Goal: Transaction & Acquisition: Purchase product/service

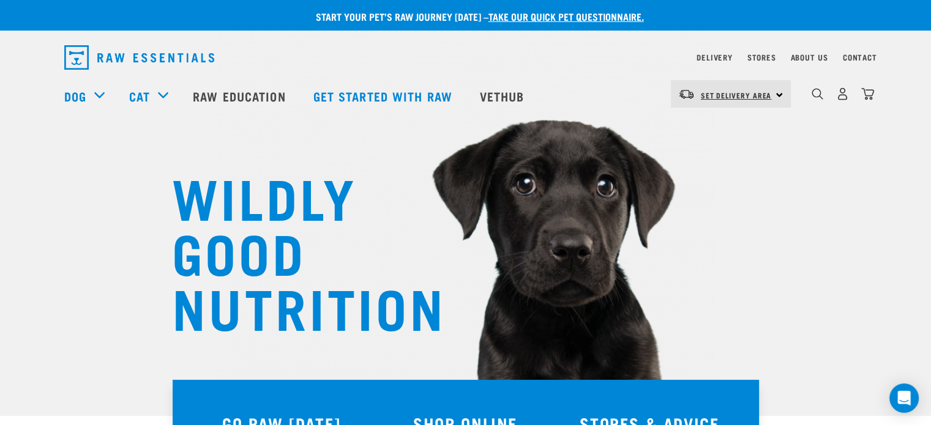
click at [744, 90] on link "Set Delivery Area" at bounding box center [736, 96] width 71 height 20
click at [722, 134] on link "[GEOGRAPHIC_DATA]" at bounding box center [729, 128] width 117 height 27
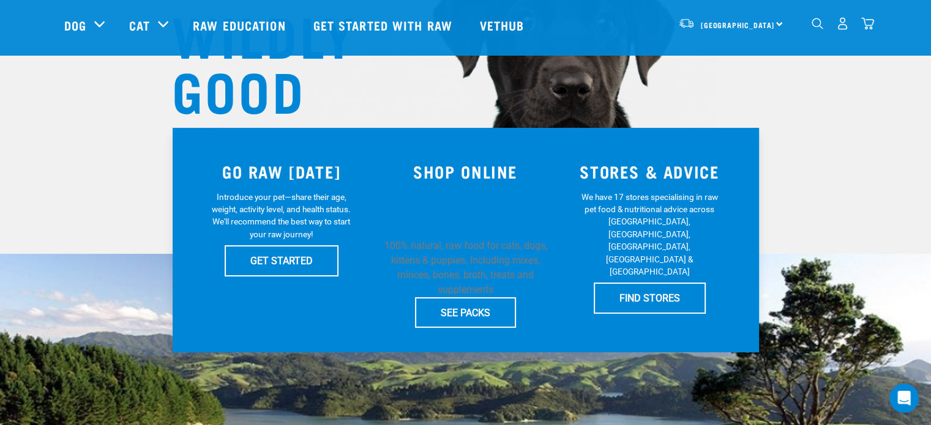
scroll to position [184, 0]
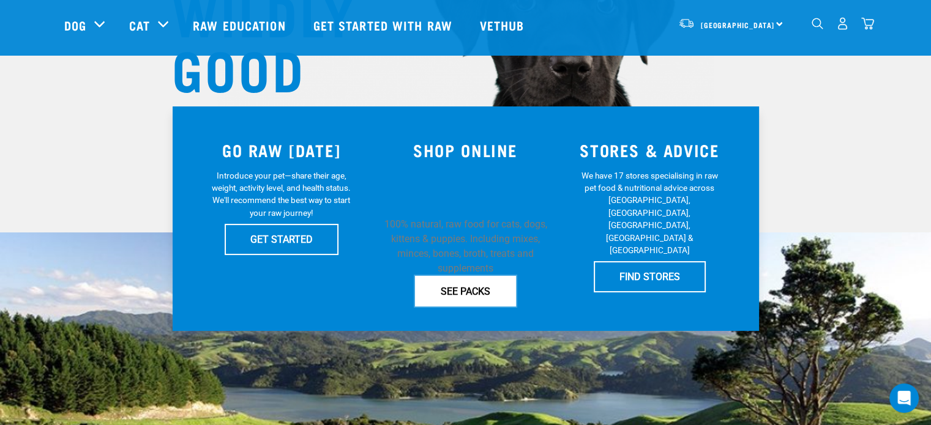
click at [485, 299] on link "SEE PACKS" at bounding box center [465, 291] width 101 height 31
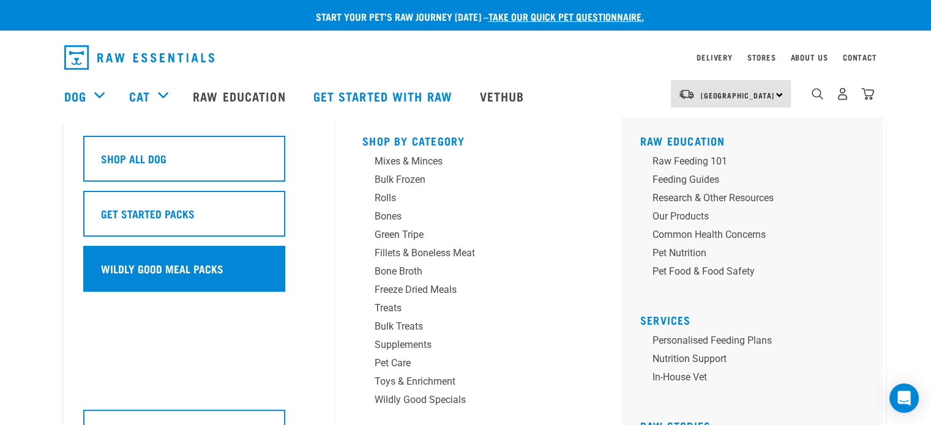
click at [259, 271] on div "Wildly Good Meal Packs" at bounding box center [184, 269] width 202 height 46
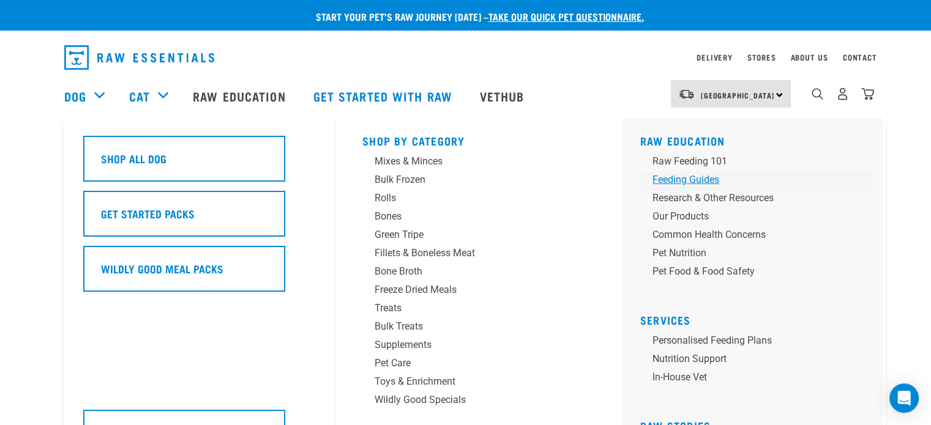
click at [674, 185] on div "Feeding Guides" at bounding box center [747, 180] width 191 height 15
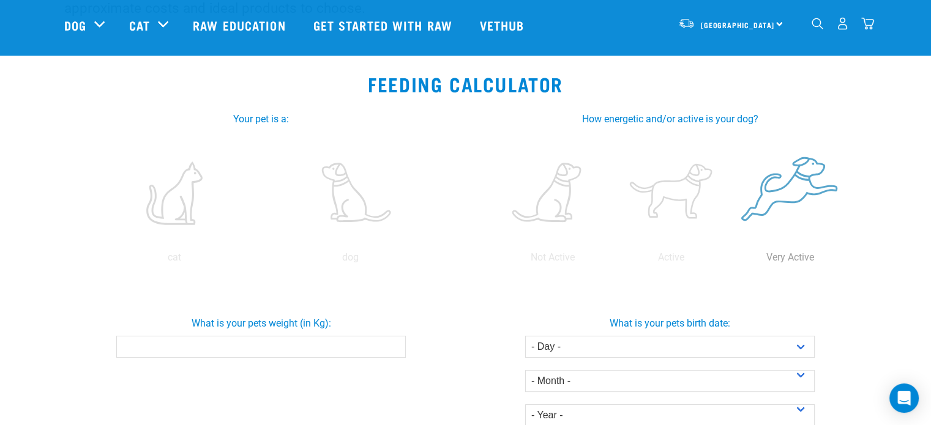
scroll to position [184, 0]
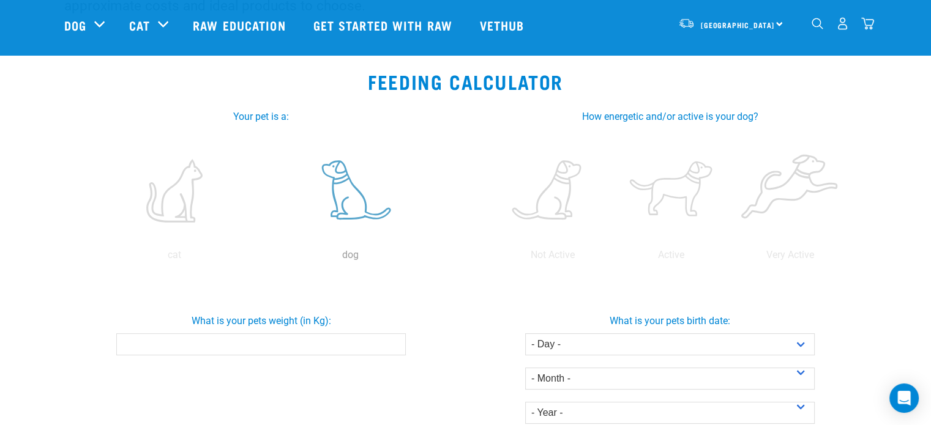
click at [348, 207] on label at bounding box center [350, 191] width 171 height 104
click at [262, 258] on input "radio" at bounding box center [262, 258] width 0 height 0
click at [338, 342] on input "What is your pets weight (in Kg):" at bounding box center [260, 344] width 289 height 22
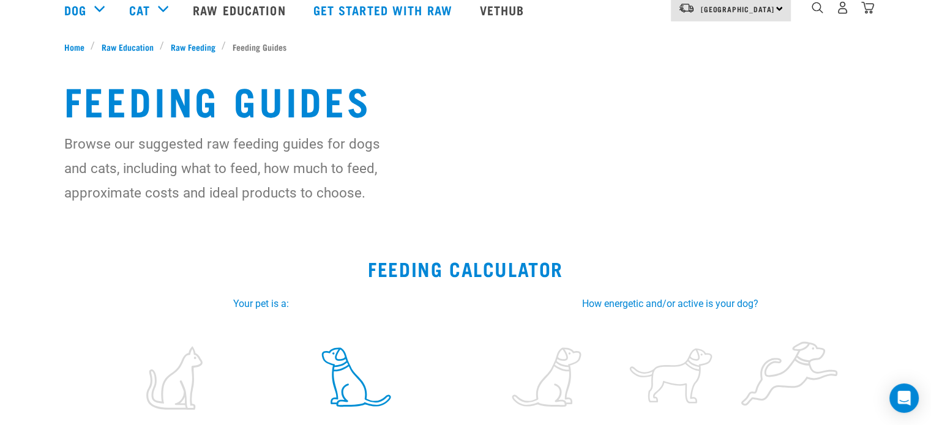
scroll to position [0, 0]
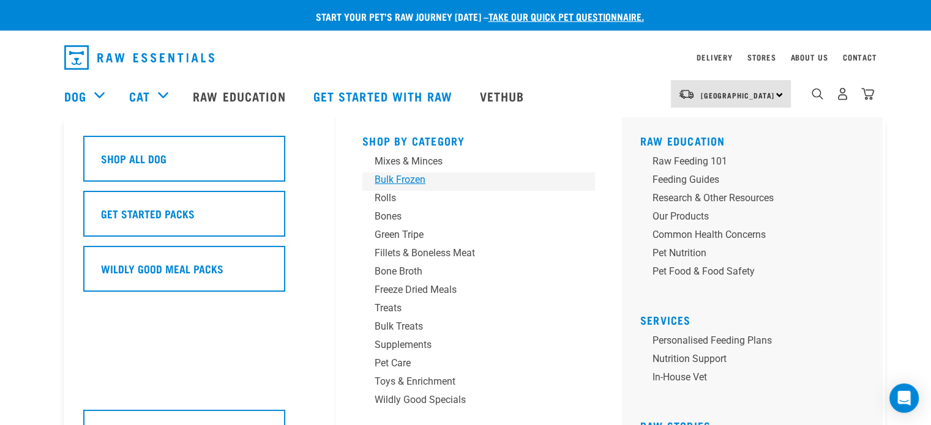
click at [524, 178] on div "Bulk Frozen" at bounding box center [469, 180] width 191 height 15
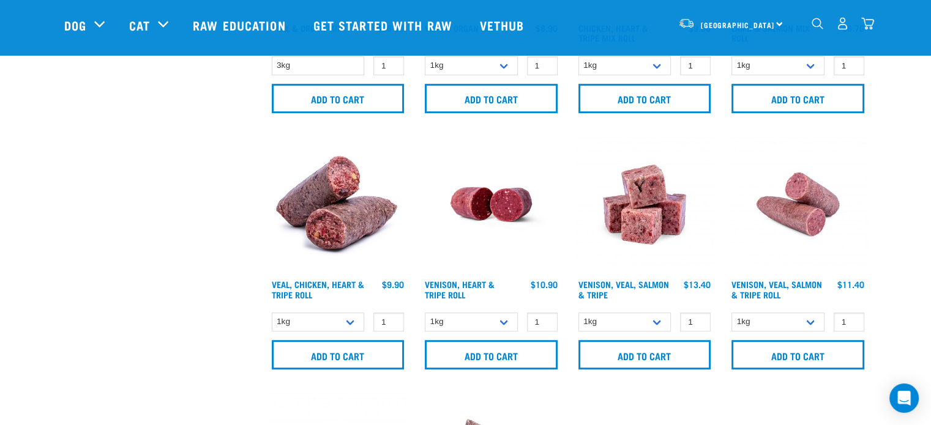
scroll to position [734, 0]
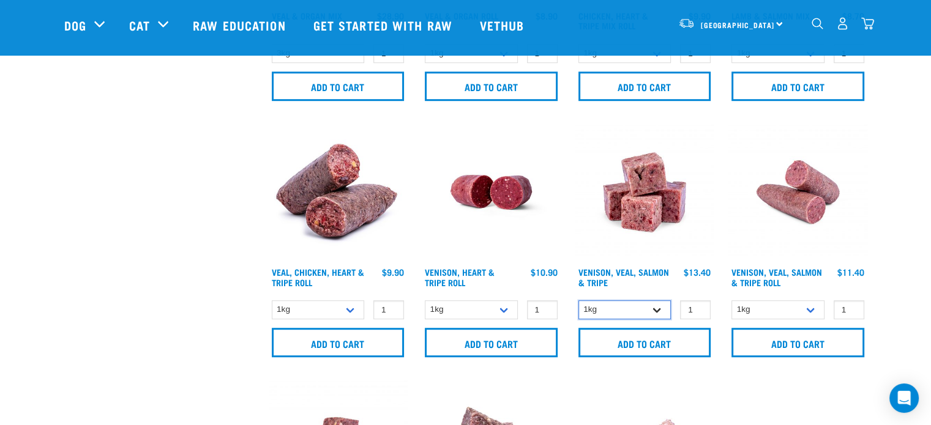
click at [660, 314] on select "1kg 3kg" at bounding box center [624, 309] width 93 height 19
select select "62284"
click at [578, 300] on select "1kg 3kg" at bounding box center [624, 309] width 93 height 19
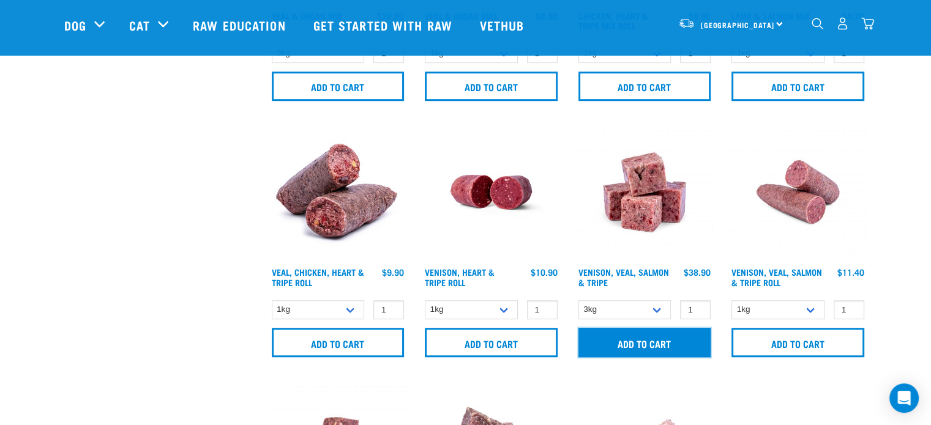
click at [638, 333] on input "Add to cart" at bounding box center [644, 342] width 133 height 29
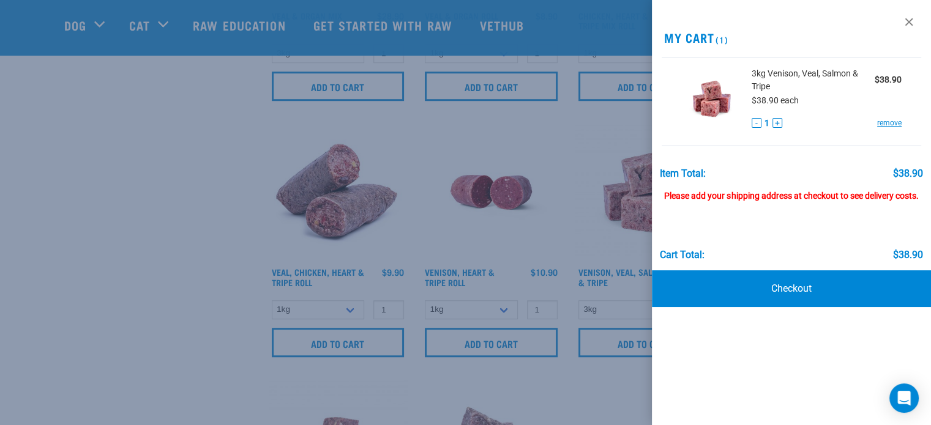
click at [530, 205] on div at bounding box center [465, 212] width 931 height 425
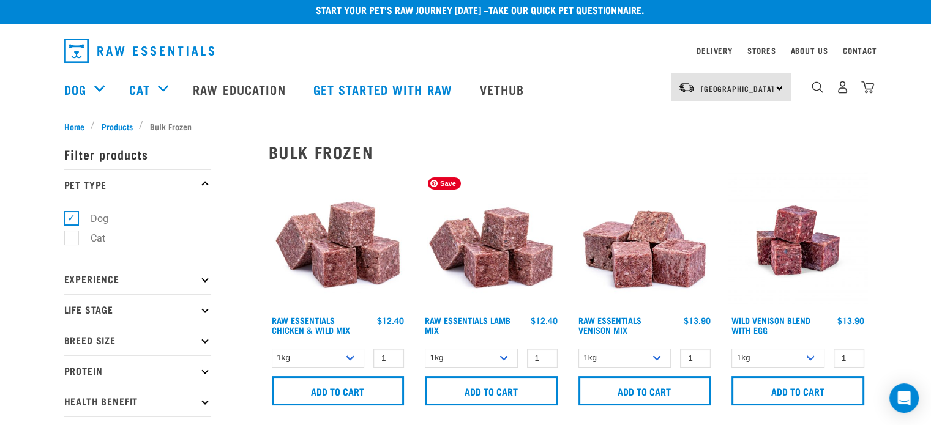
scroll to position [0, 0]
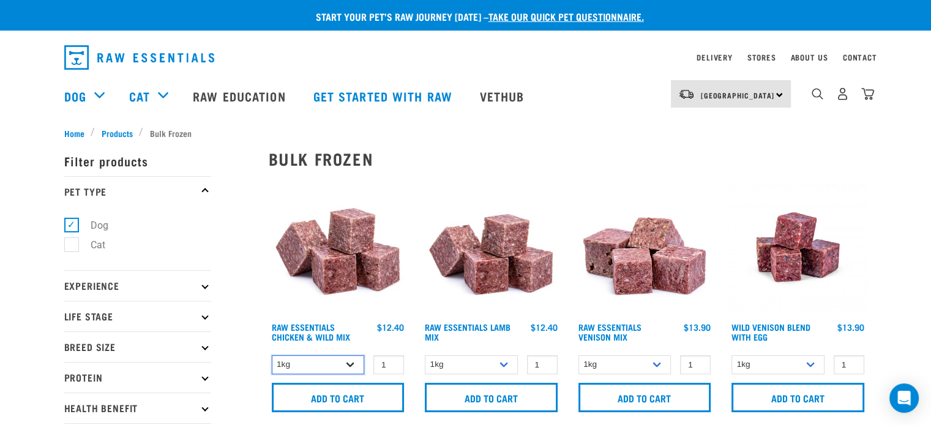
click at [342, 365] on select "1kg 3kg Bulk (10kg)" at bounding box center [318, 364] width 93 height 19
click at [272, 355] on select "1kg 3kg Bulk (10kg)" at bounding box center [318, 364] width 93 height 19
click at [338, 368] on select "1kg 3kg Bulk (10kg)" at bounding box center [318, 364] width 93 height 19
select select "709"
click at [272, 355] on select "1kg 3kg Bulk (10kg)" at bounding box center [318, 364] width 93 height 19
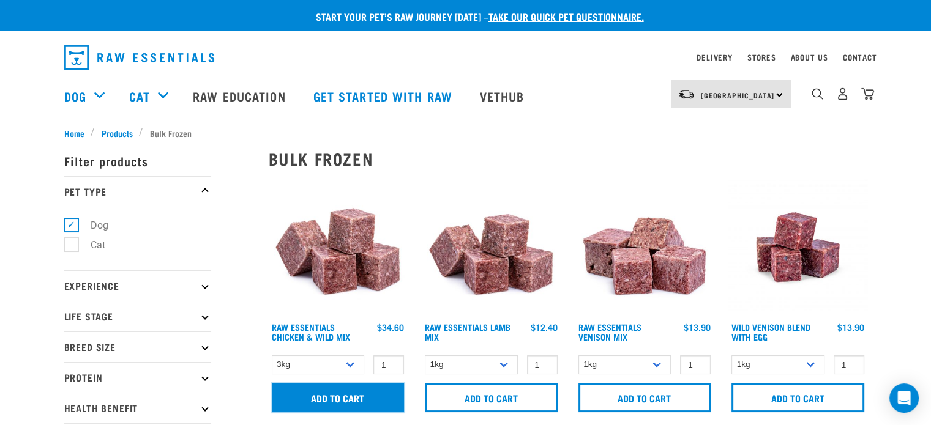
click at [357, 396] on input "Add to cart" at bounding box center [338, 397] width 133 height 29
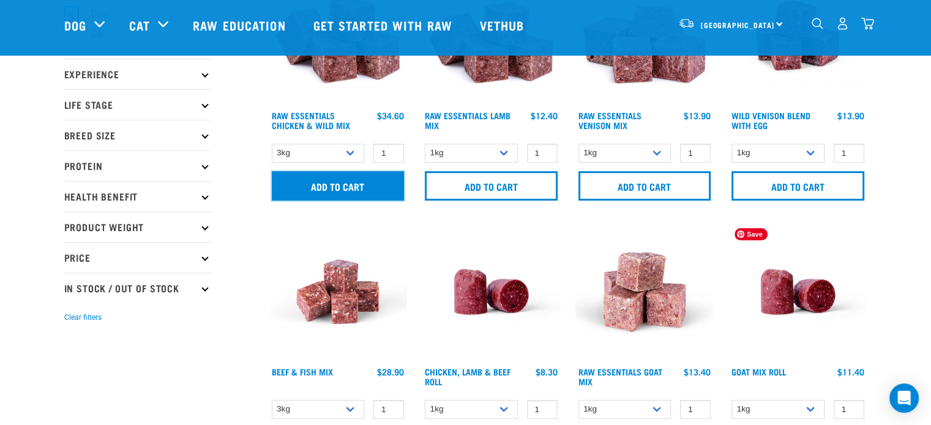
scroll to position [122, 0]
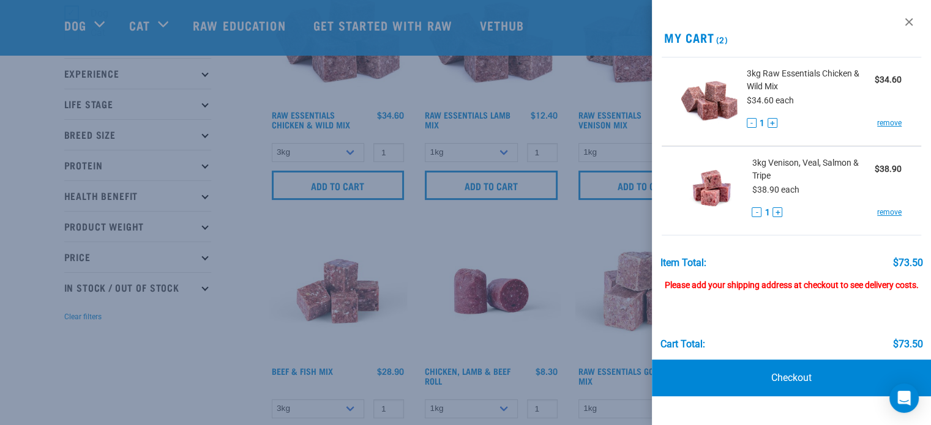
click at [421, 136] on div at bounding box center [465, 212] width 931 height 425
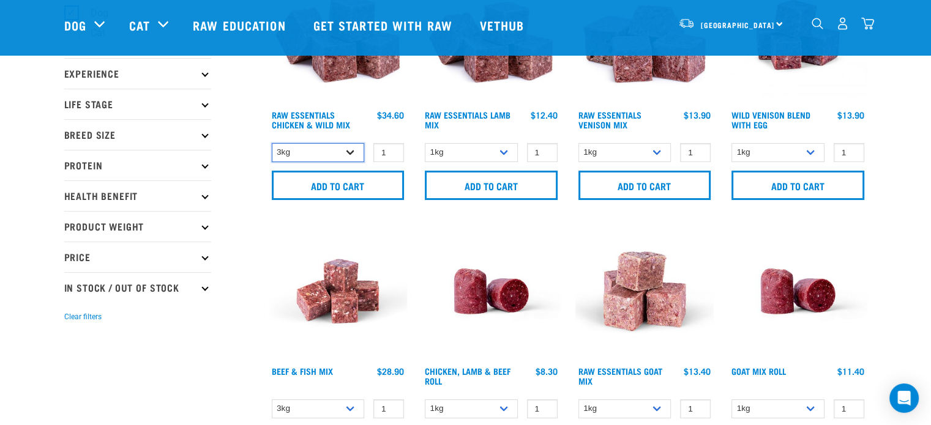
click at [354, 157] on select "1kg 3kg Bulk (10kg)" at bounding box center [318, 152] width 93 height 19
drag, startPoint x: 909, startPoint y: 155, endPoint x: 908, endPoint y: 143, distance: 12.3
drag, startPoint x: 848, startPoint y: 13, endPoint x: 863, endPoint y: 19, distance: 16.3
click at [848, 13] on div "2" at bounding box center [842, 24] width 63 height 28
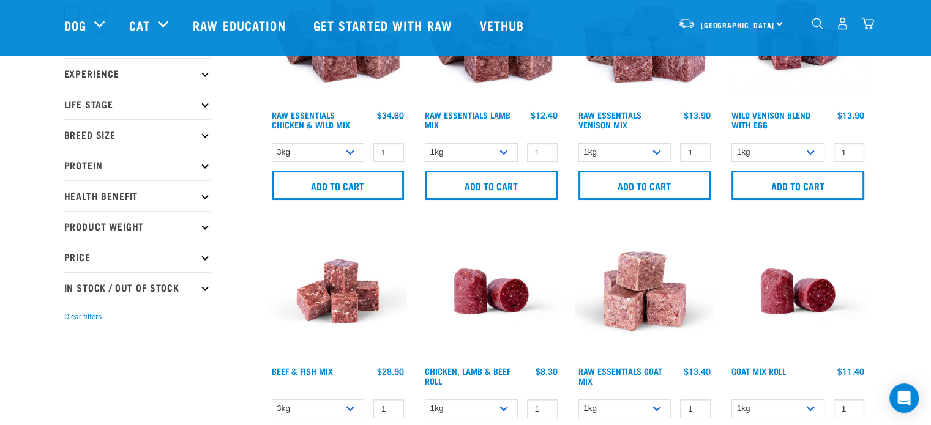
click at [865, 20] on img "dropdown navigation" at bounding box center [867, 23] width 13 height 13
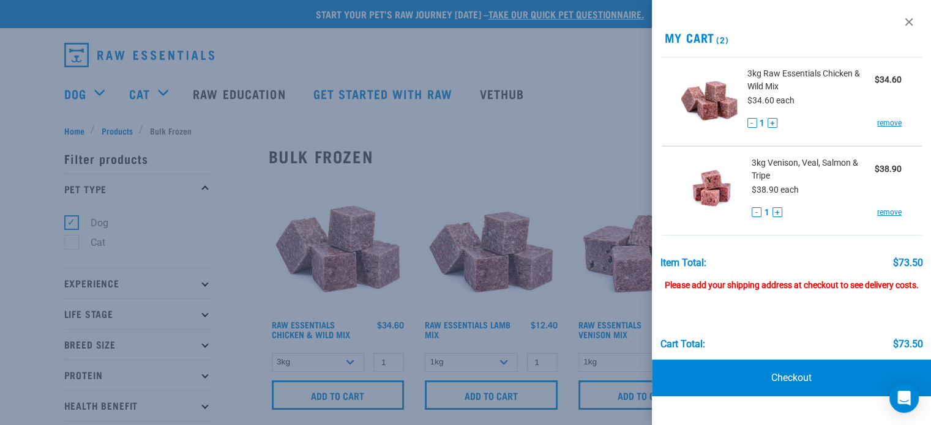
scroll to position [0, 0]
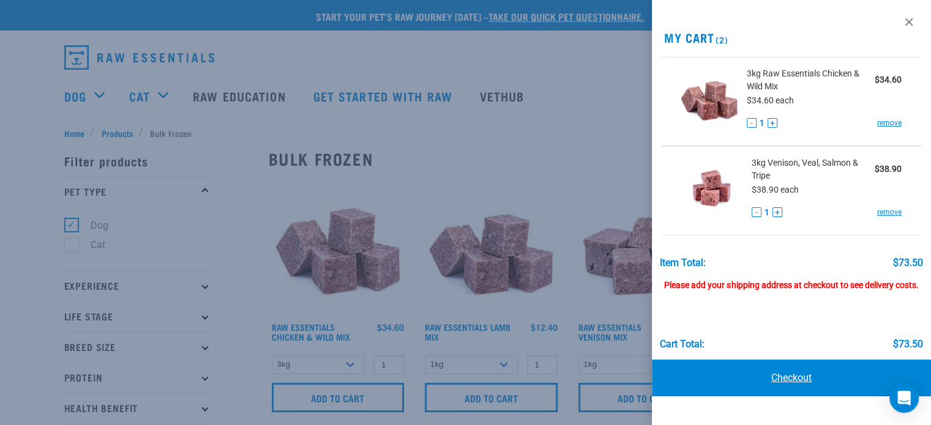
click at [827, 389] on link "Checkout" at bounding box center [791, 378] width 279 height 37
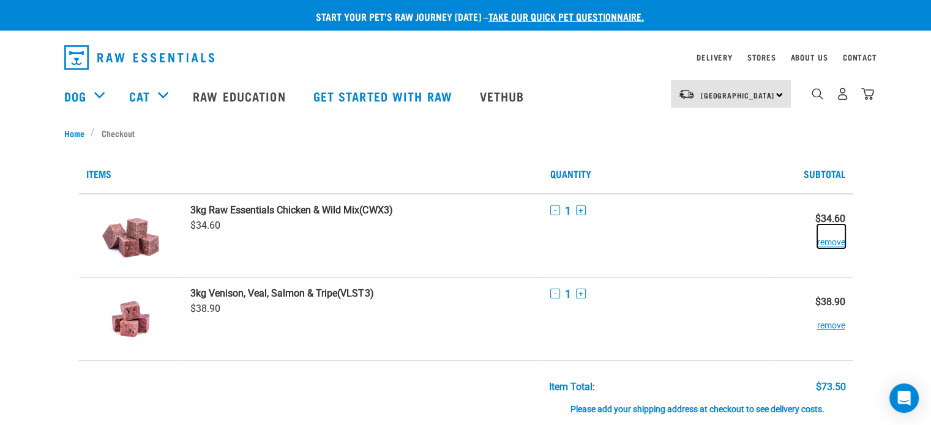
click at [825, 247] on button "remove" at bounding box center [831, 237] width 28 height 24
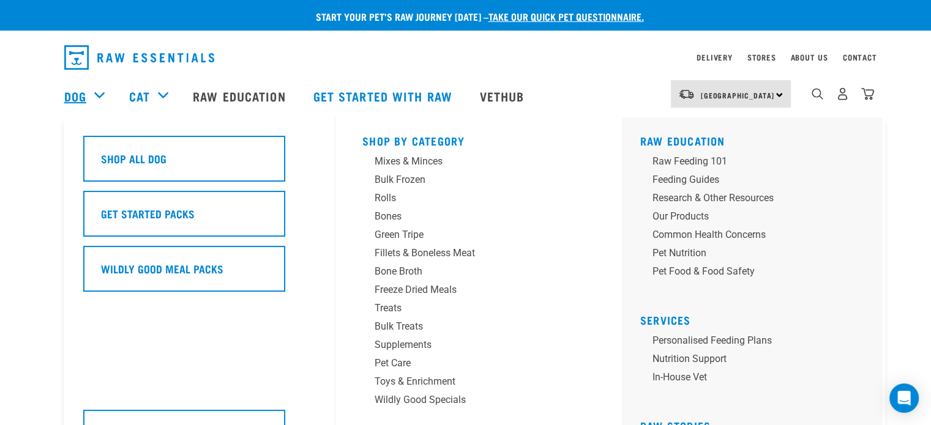
click at [73, 91] on link "Dog" at bounding box center [75, 96] width 22 height 18
click at [412, 177] on div "Bulk Frozen" at bounding box center [469, 180] width 191 height 15
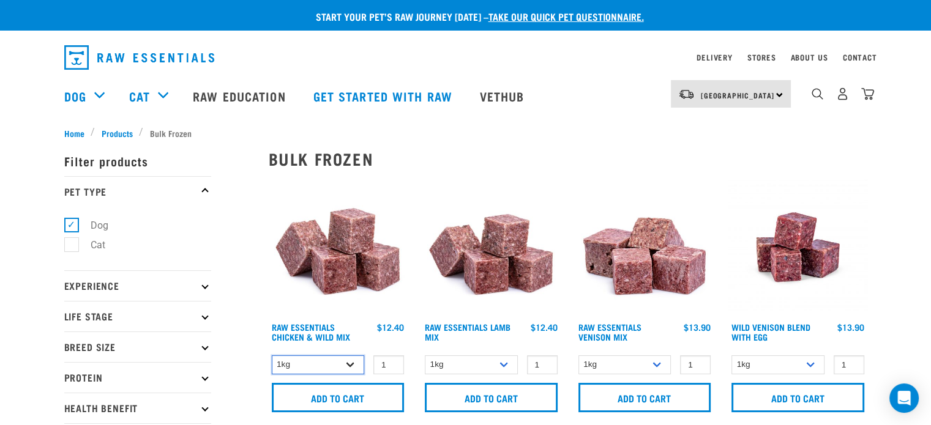
click at [352, 369] on select "1kg 3kg Bulk (10kg)" at bounding box center [318, 364] width 93 height 19
select select "14881"
click at [272, 355] on select "1kg 3kg Bulk (10kg)" at bounding box center [318, 364] width 93 height 19
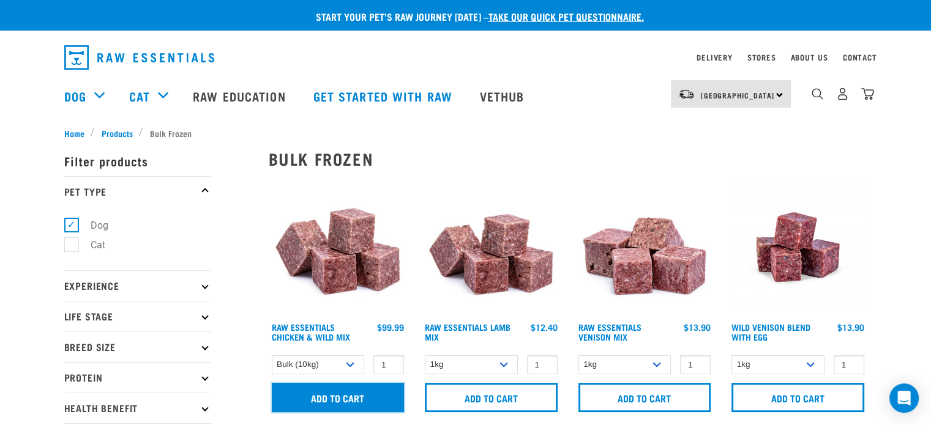
click at [373, 401] on input "Add to cart" at bounding box center [338, 397] width 133 height 29
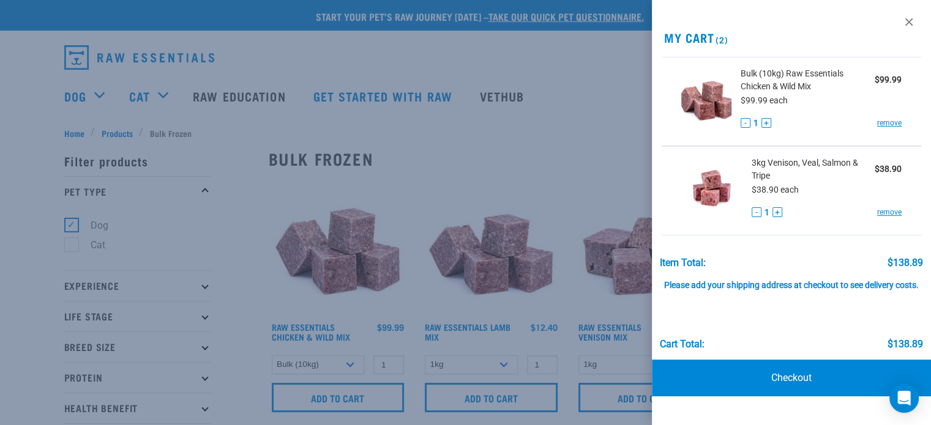
click at [367, 158] on div at bounding box center [465, 212] width 931 height 425
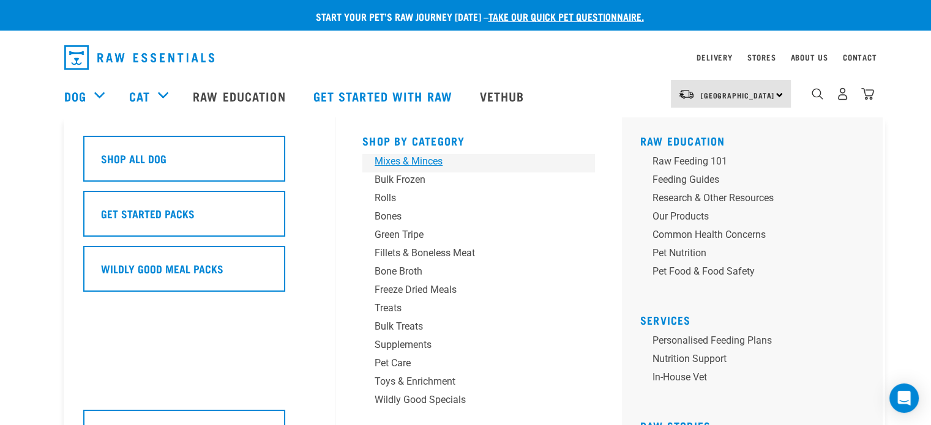
click at [419, 166] on div "Mixes & Minces" at bounding box center [469, 161] width 191 height 15
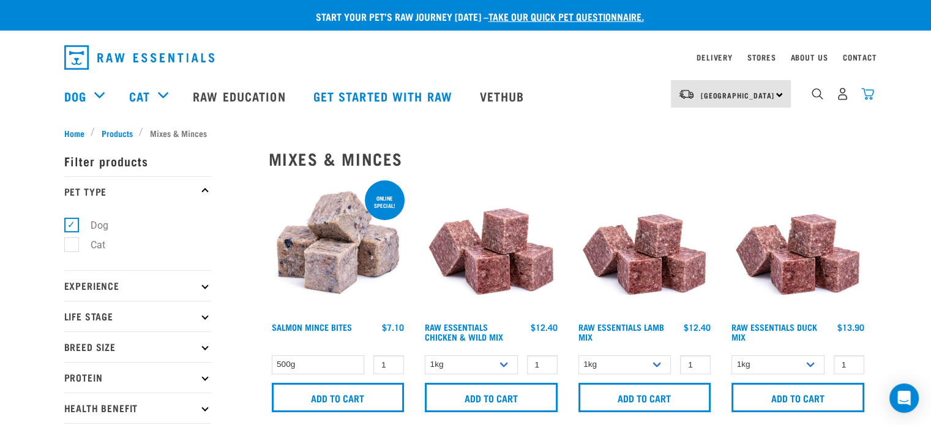
click at [869, 99] on img "dropdown navigation" at bounding box center [867, 93] width 13 height 13
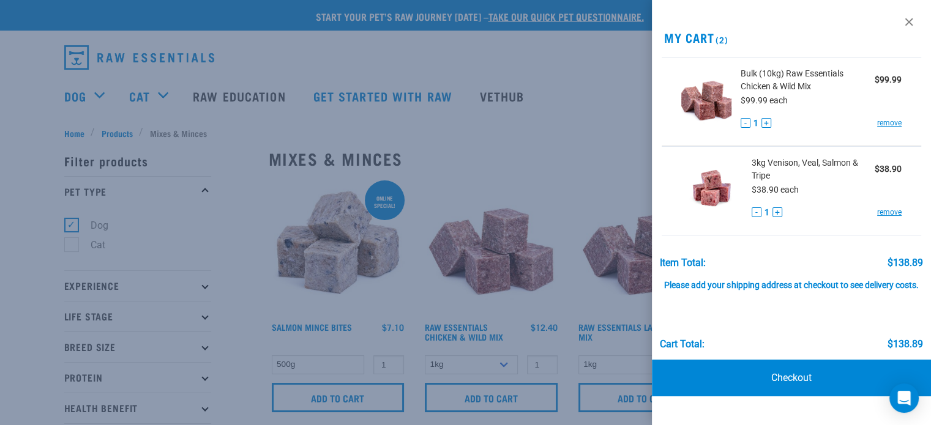
click at [614, 198] on div at bounding box center [465, 212] width 931 height 425
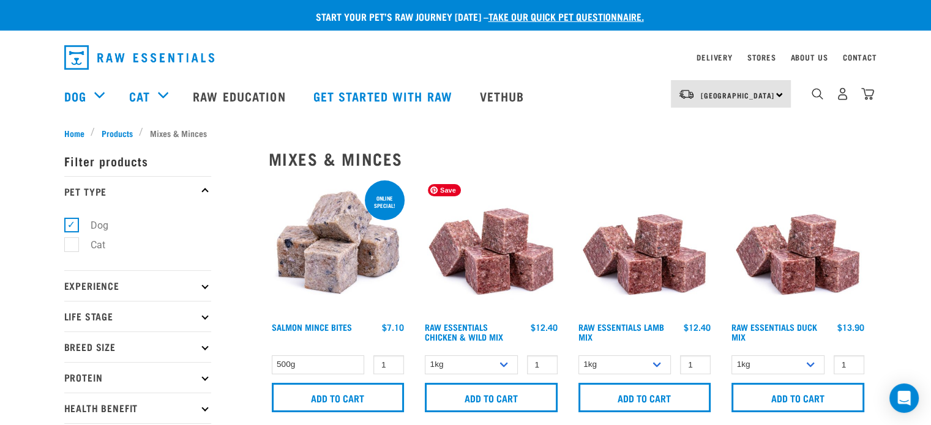
click at [546, 247] on img at bounding box center [491, 247] width 139 height 139
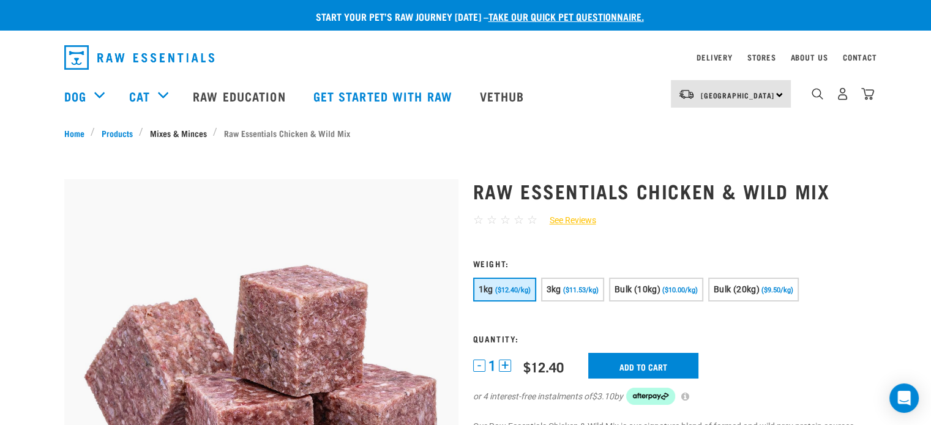
click at [203, 132] on link "Mixes & Minces" at bounding box center [178, 133] width 70 height 13
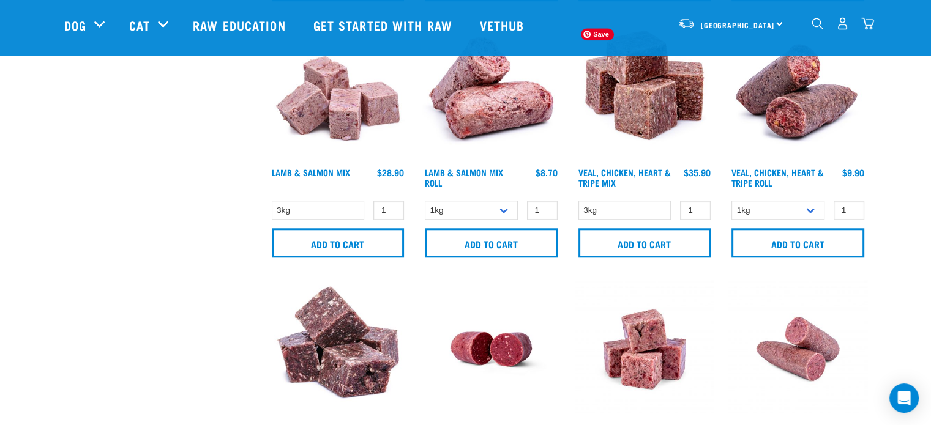
scroll to position [1163, 0]
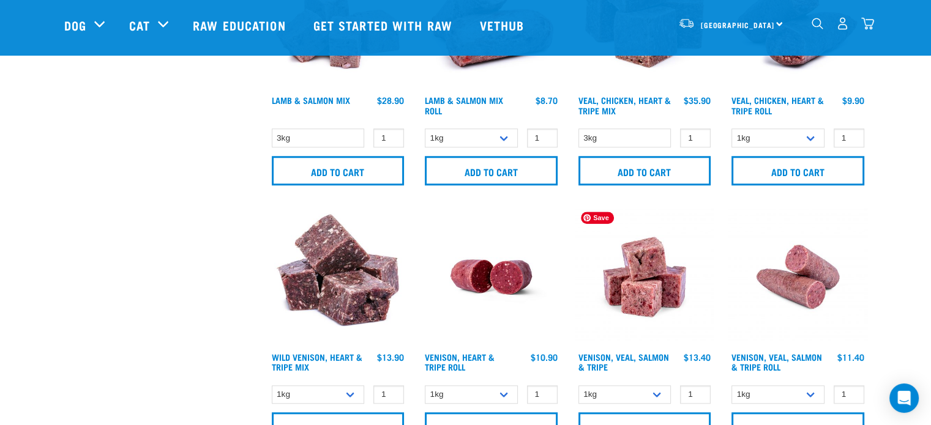
click at [642, 257] on img at bounding box center [644, 276] width 139 height 139
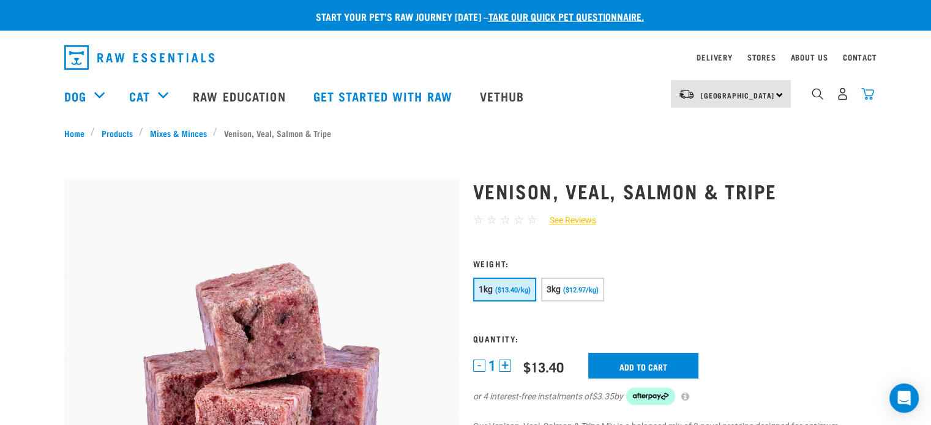
click at [864, 100] on img "dropdown navigation" at bounding box center [867, 93] width 13 height 13
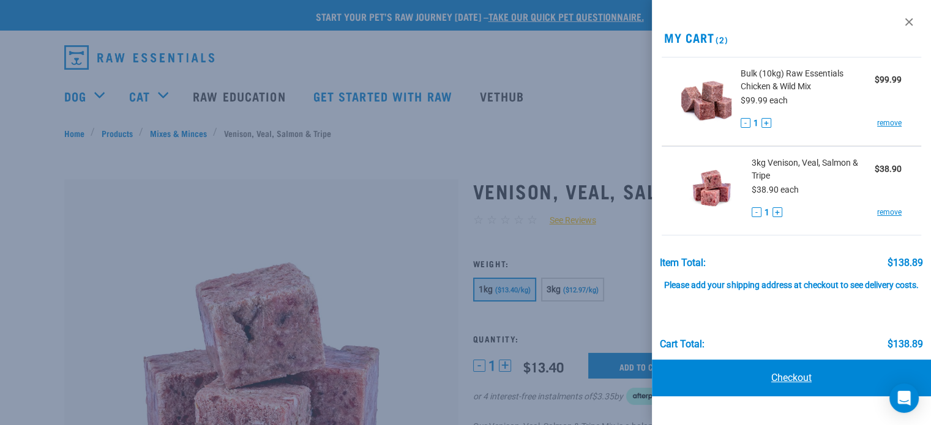
click at [822, 372] on link "Checkout" at bounding box center [791, 378] width 279 height 37
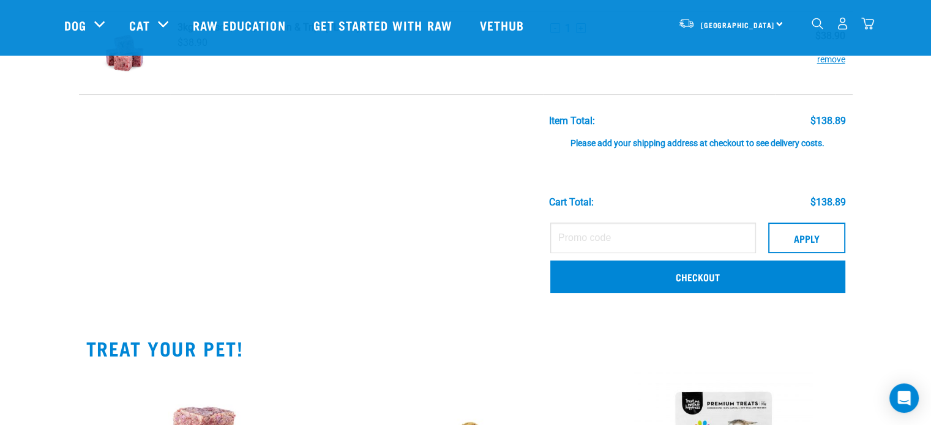
scroll to position [184, 0]
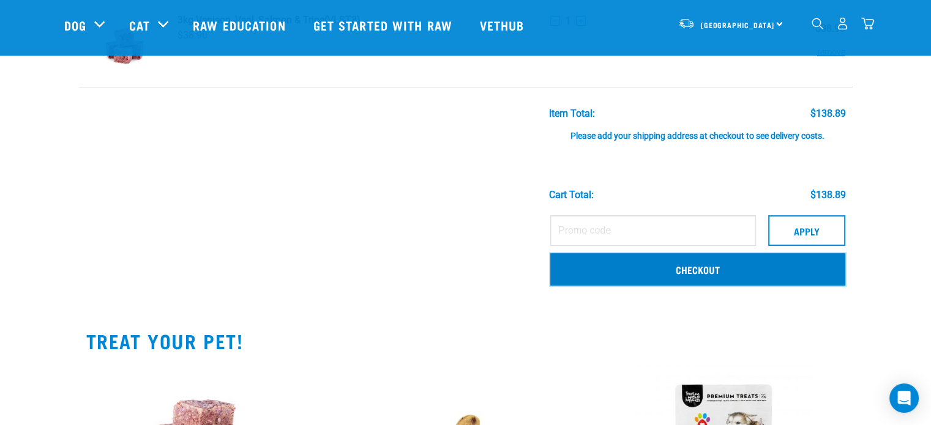
click at [712, 267] on link "Checkout" at bounding box center [697, 269] width 295 height 32
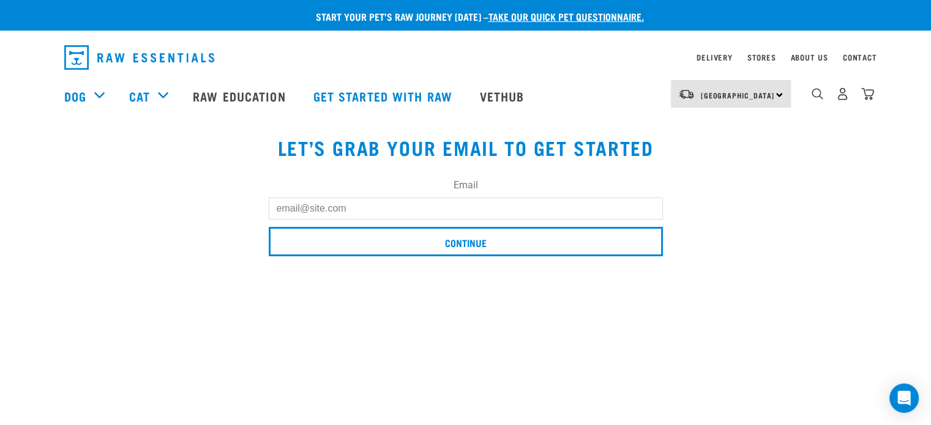
click at [435, 209] on input "Email" at bounding box center [466, 209] width 394 height 22
type input "[EMAIL_ADDRESS][DOMAIN_NAME]"
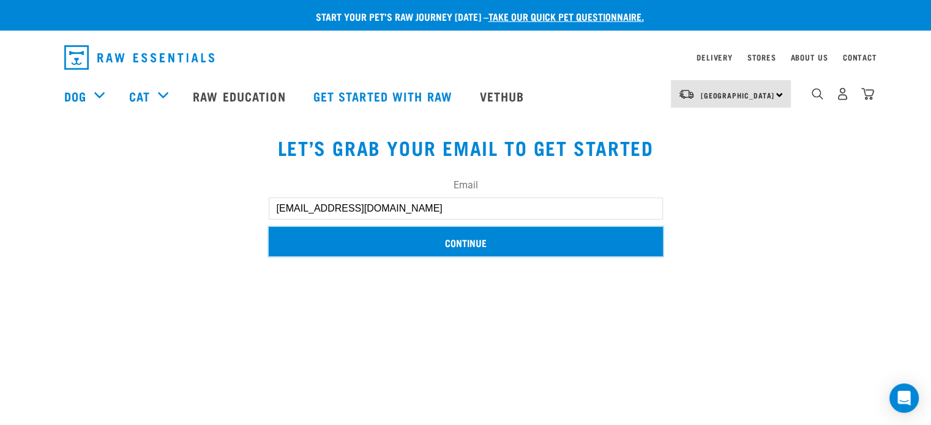
click at [460, 248] on input "Continue" at bounding box center [466, 241] width 394 height 29
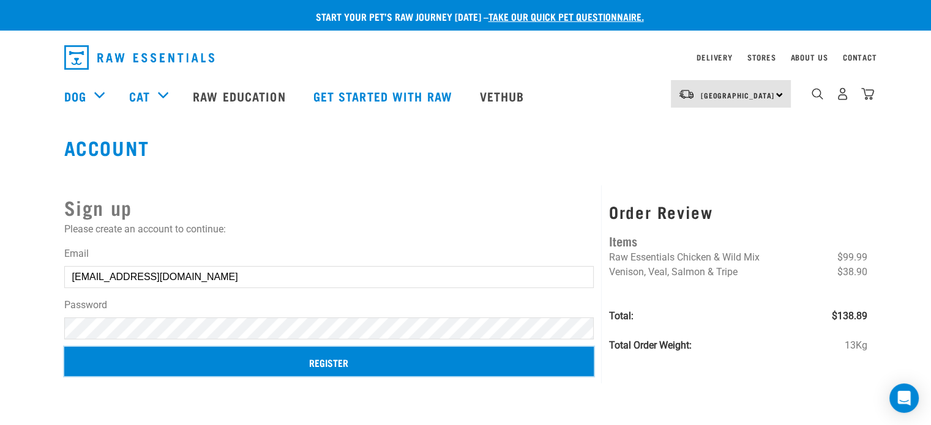
click at [242, 370] on input "Register" at bounding box center [329, 361] width 530 height 29
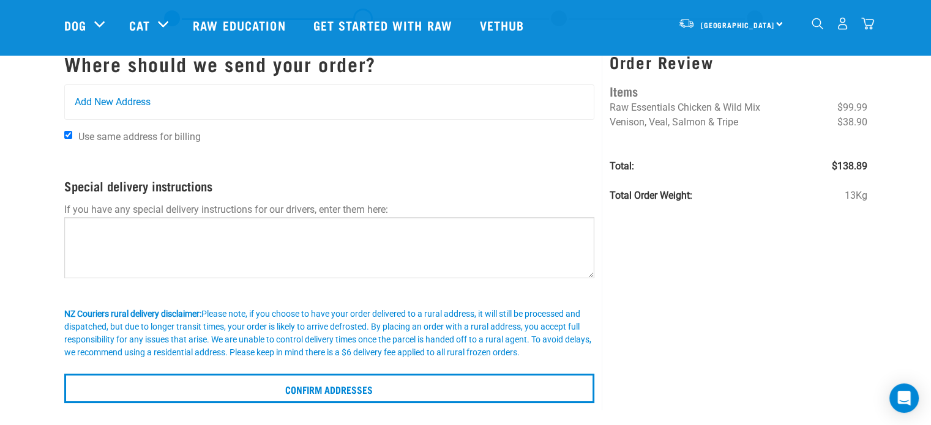
scroll to position [61, 0]
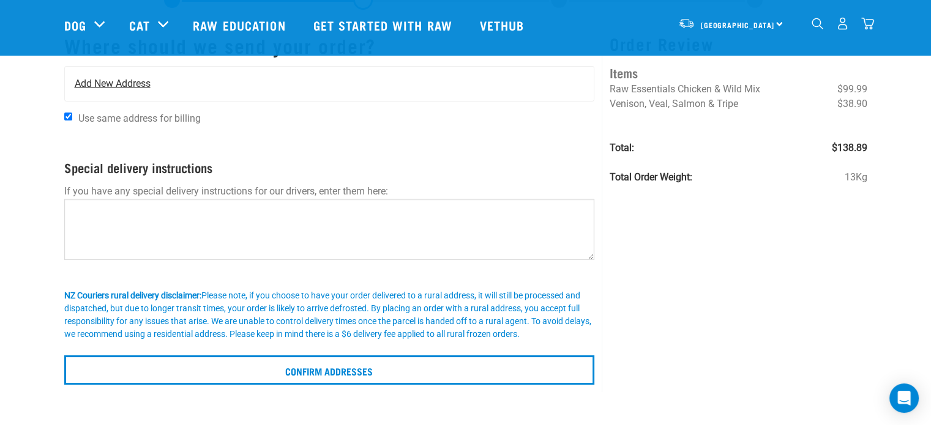
click at [164, 89] on div "Add New Address" at bounding box center [329, 84] width 529 height 34
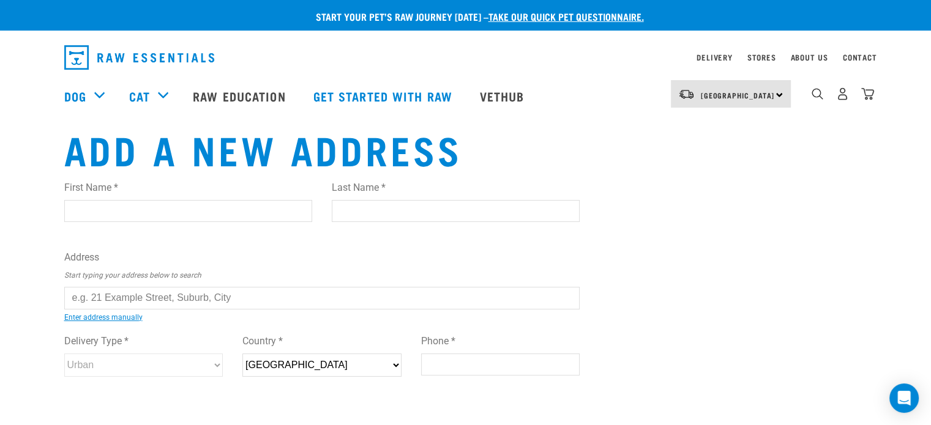
click at [179, 217] on input "First Name *" at bounding box center [188, 211] width 248 height 22
type input "Ayla"
type input "[PERSON_NAME]"
type input "1/36 Greendale Spur"
type input "Glenfield"
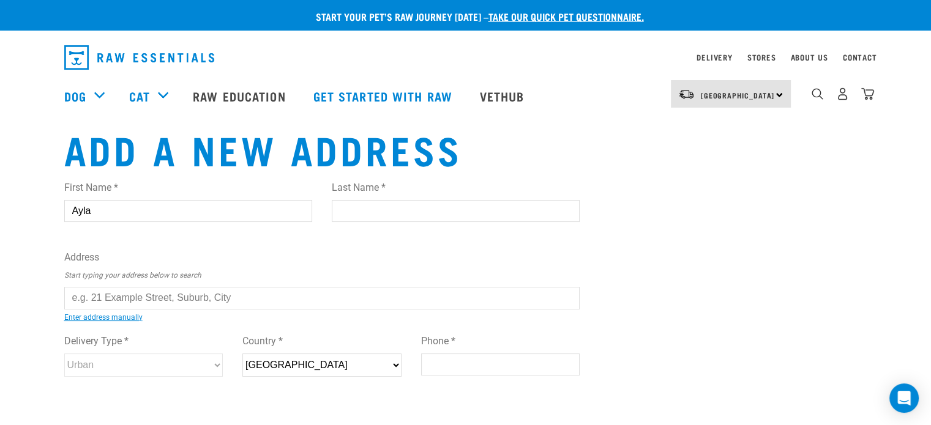
type input "0629"
type input "0224297341"
click at [179, 297] on input "text" at bounding box center [322, 298] width 516 height 22
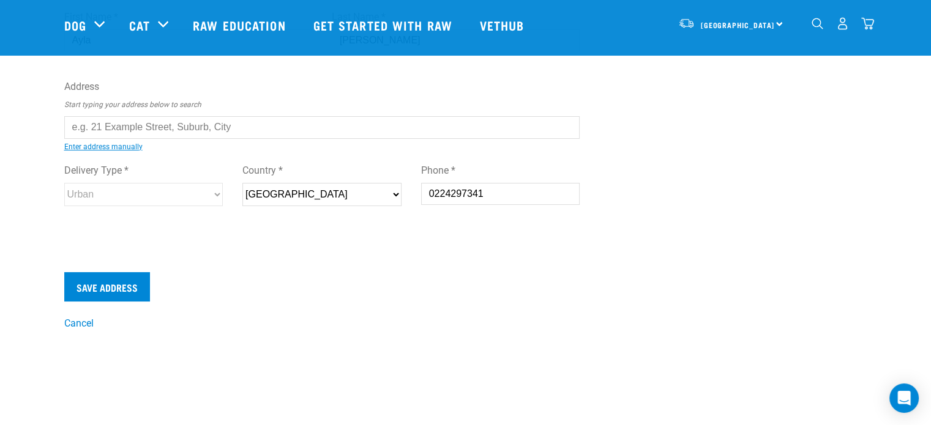
scroll to position [61, 0]
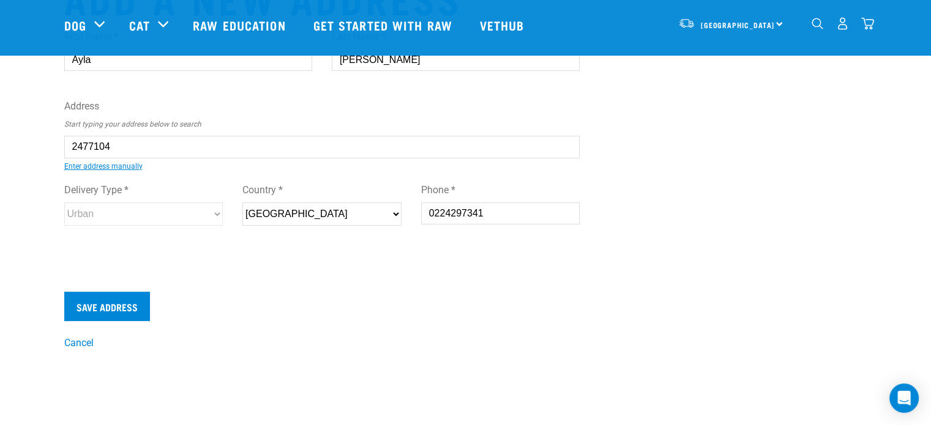
click at [233, 176] on div "First Name * Ayla Last Name * Crosby Address Start typing your address below to…" at bounding box center [322, 139] width 516 height 239
type input "1/36 Greendale Spur, Glenfield, Auckland 0629"
type input "Glenfield"
type input "Auckland"
select select "AUK"
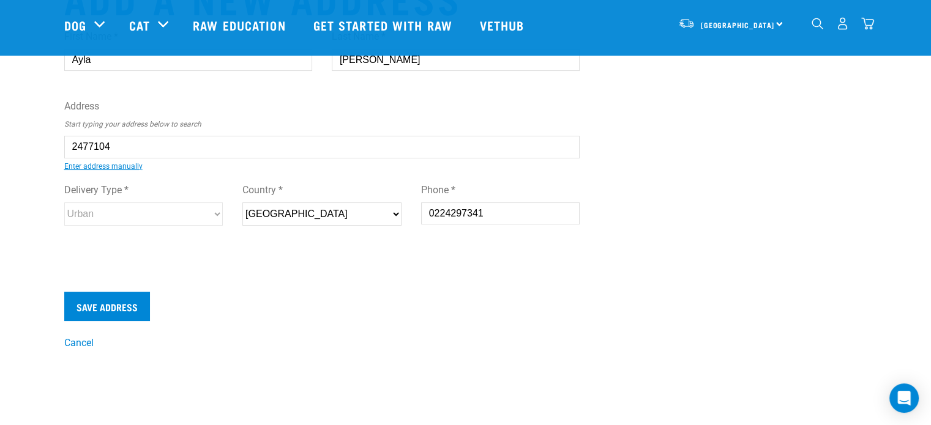
select select "Urban"
type input "1/36 Greendale Spur, Glenfield, Auckland 0629"
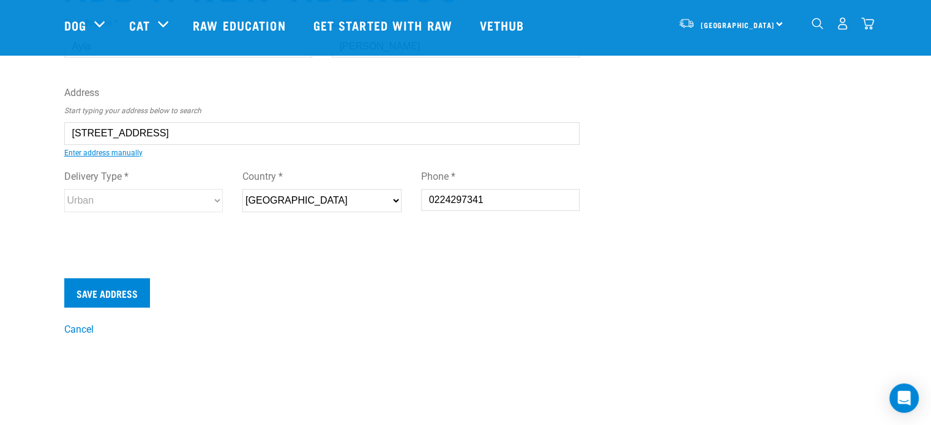
scroll to position [122, 0]
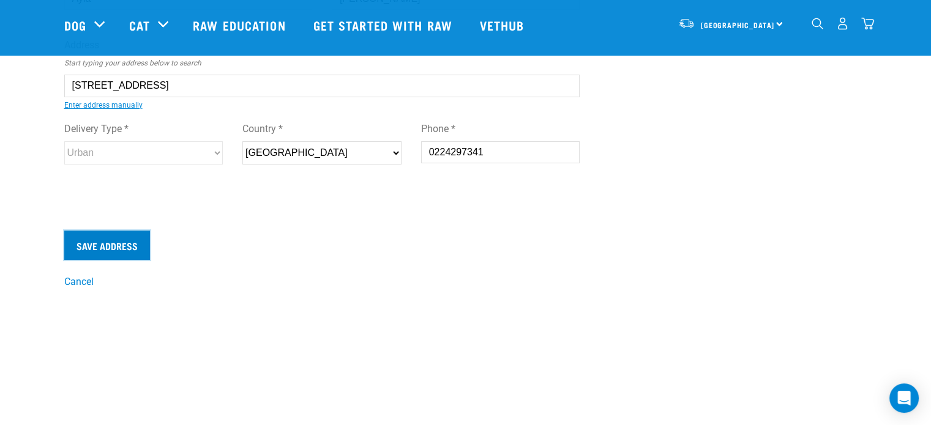
click at [117, 251] on input "Save Address" at bounding box center [107, 245] width 86 height 29
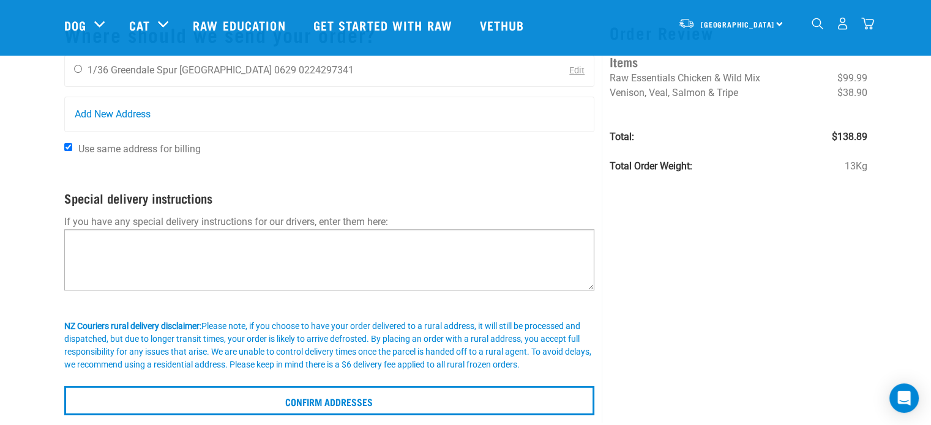
scroll to position [122, 0]
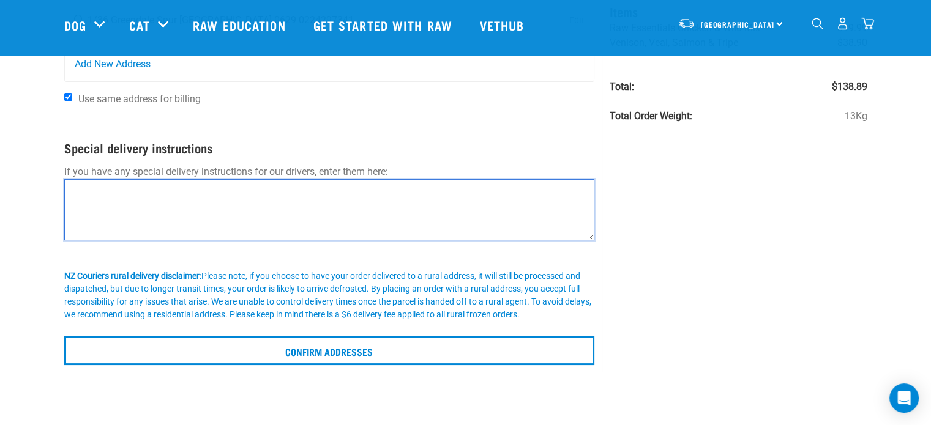
click at [321, 196] on textarea at bounding box center [329, 209] width 530 height 61
type textarea "P"
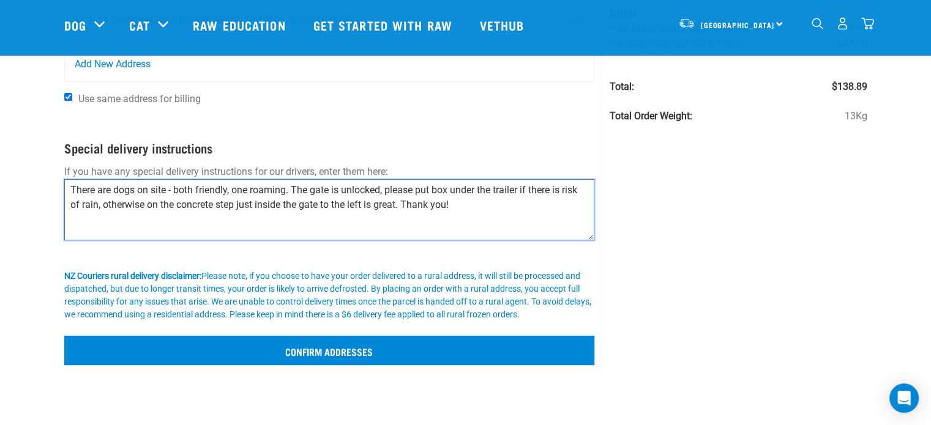
type textarea "There are dogs on site - both friendly, one roaming. The gate is unlocked, plea…"
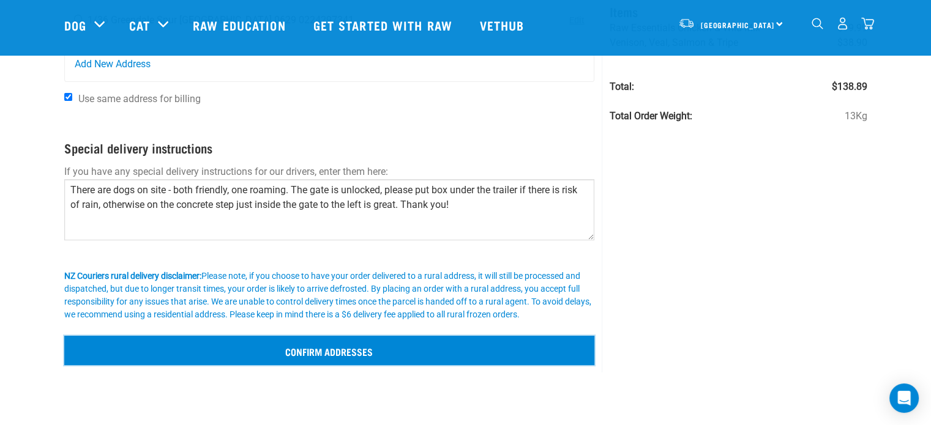
click at [461, 356] on input "Confirm addresses" at bounding box center [329, 350] width 530 height 29
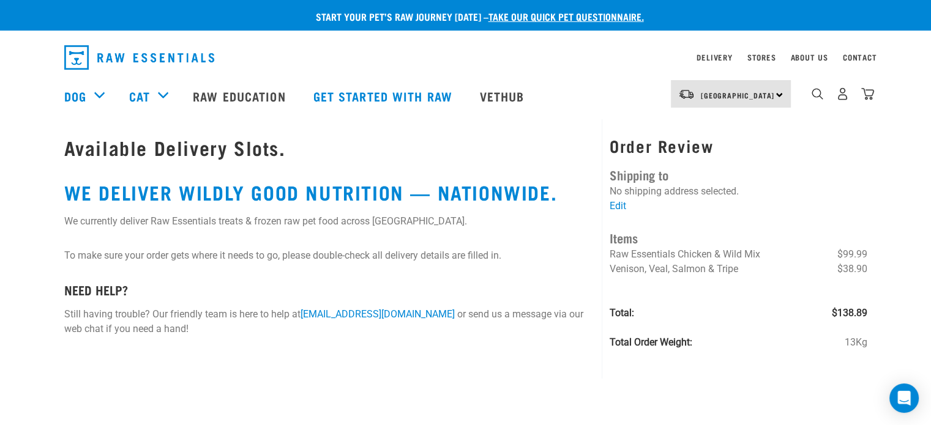
click at [104, 152] on h1 "Available Delivery Slots." at bounding box center [329, 147] width 530 height 22
drag, startPoint x: 278, startPoint y: 152, endPoint x: 292, endPoint y: 148, distance: 14.5
click at [283, 151] on h1 "Available Delivery Slots." at bounding box center [329, 147] width 530 height 22
drag, startPoint x: 242, startPoint y: 192, endPoint x: 349, endPoint y: 200, distance: 106.8
click at [248, 192] on h2 "WE DELIVER WILDLY GOOD NUTRITION — NATIONWIDE." at bounding box center [329, 192] width 530 height 22
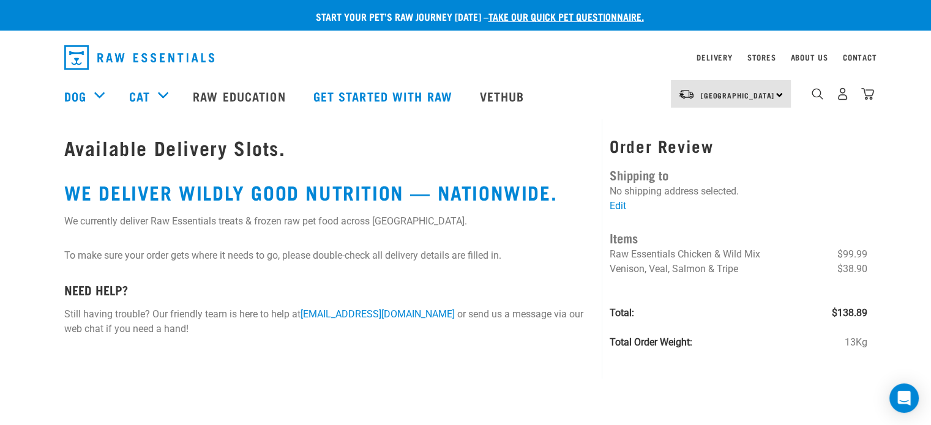
drag, startPoint x: 393, startPoint y: 201, endPoint x: 338, endPoint y: 228, distance: 61.6
click at [389, 203] on h2 "WE DELIVER WILDLY GOOD NUTRITION — NATIONWIDE." at bounding box center [329, 192] width 530 height 22
drag, startPoint x: 333, startPoint y: 230, endPoint x: 229, endPoint y: 256, distance: 107.9
click at [331, 231] on div "Available Delivery Slots. WE DELIVER WILDLY GOOD NUTRITION — NATIONWIDE. We cur…" at bounding box center [329, 241] width 545 height 245
drag, startPoint x: 223, startPoint y: 258, endPoint x: 215, endPoint y: 262, distance: 9.0
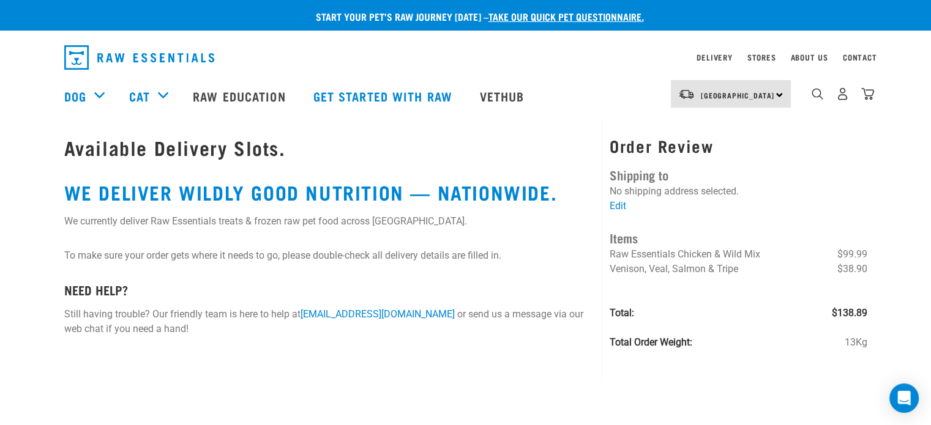
click at [222, 259] on p "To make sure your order gets where it needs to go, please double-check all deli…" at bounding box center [329, 255] width 530 height 15
click at [149, 259] on p "To make sure your order gets where it needs to go, please double-check all deli…" at bounding box center [329, 255] width 530 height 15
click at [240, 261] on p "To make sure your order gets where it needs to go, please double-check all deli…" at bounding box center [329, 255] width 530 height 15
click at [191, 310] on p "Still having trouble? Our friendly team is here to help at [EMAIL_ADDRESS][DOMA…" at bounding box center [329, 321] width 530 height 29
click at [871, 100] on img "dropdown navigation" at bounding box center [867, 93] width 13 height 13
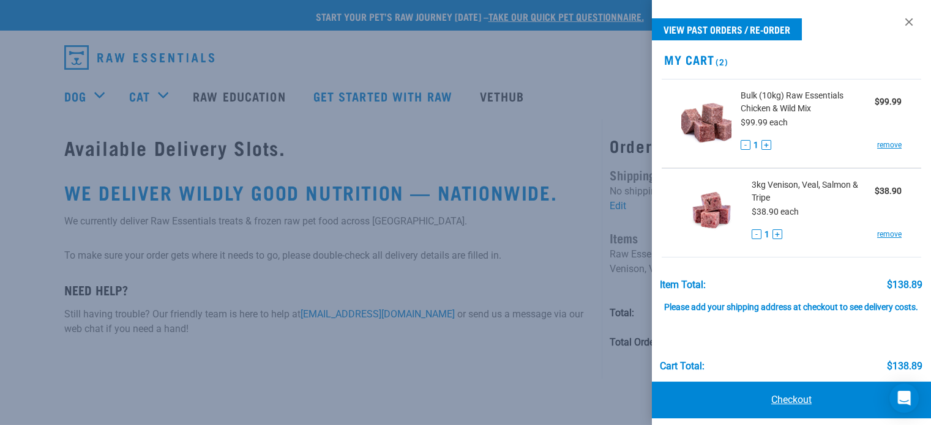
click at [825, 407] on link "Checkout" at bounding box center [791, 400] width 279 height 37
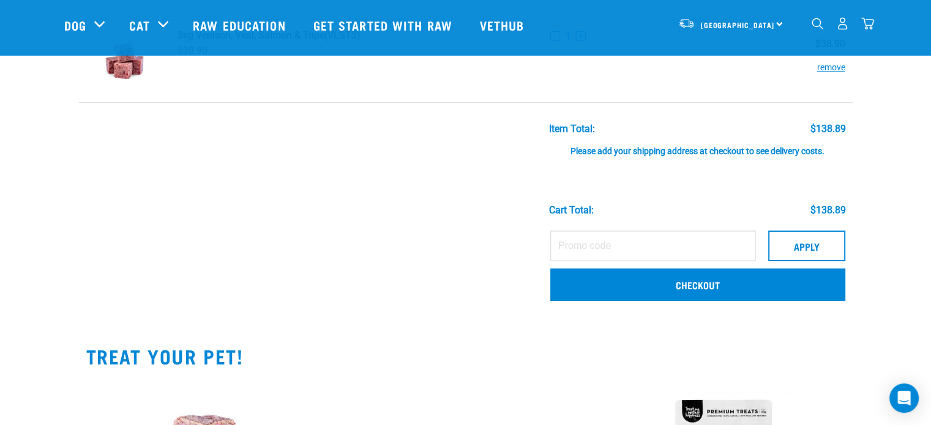
scroll to position [184, 0]
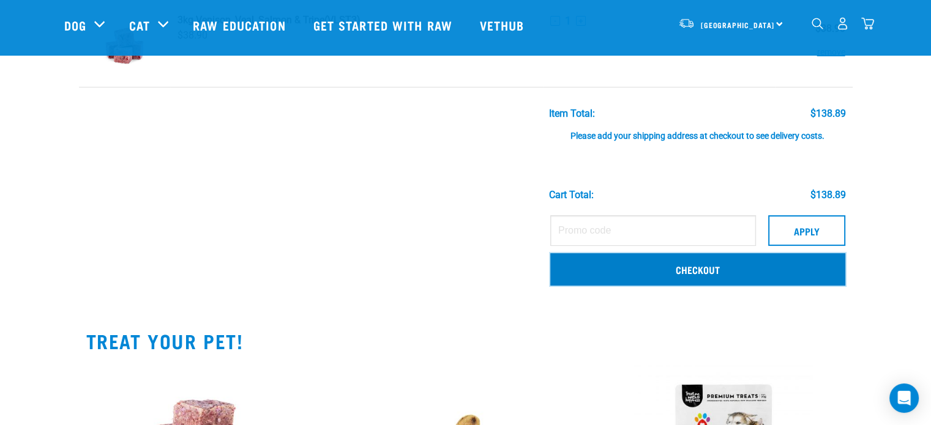
click at [677, 263] on link "Checkout" at bounding box center [697, 269] width 295 height 32
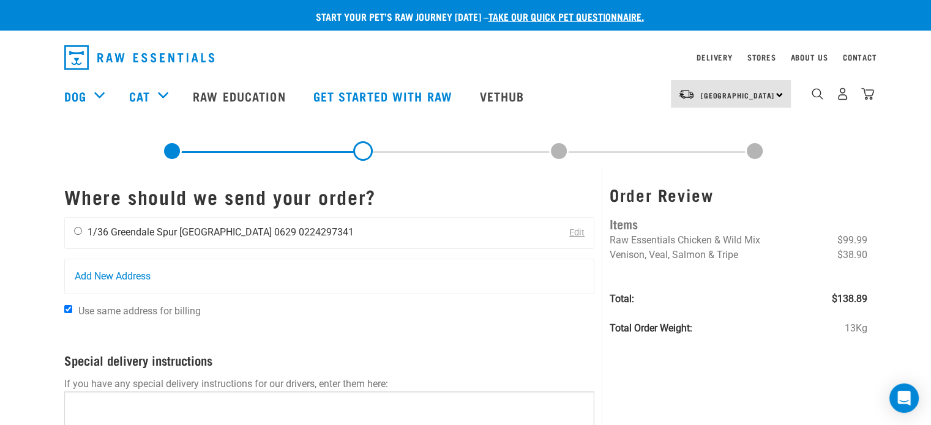
click at [207, 237] on li "[GEOGRAPHIC_DATA] 0629" at bounding box center [237, 232] width 117 height 12
click at [106, 231] on li "1/36 Greendale Spur" at bounding box center [131, 232] width 89 height 12
click at [78, 232] on input "radio" at bounding box center [78, 231] width 8 height 8
radio input "true"
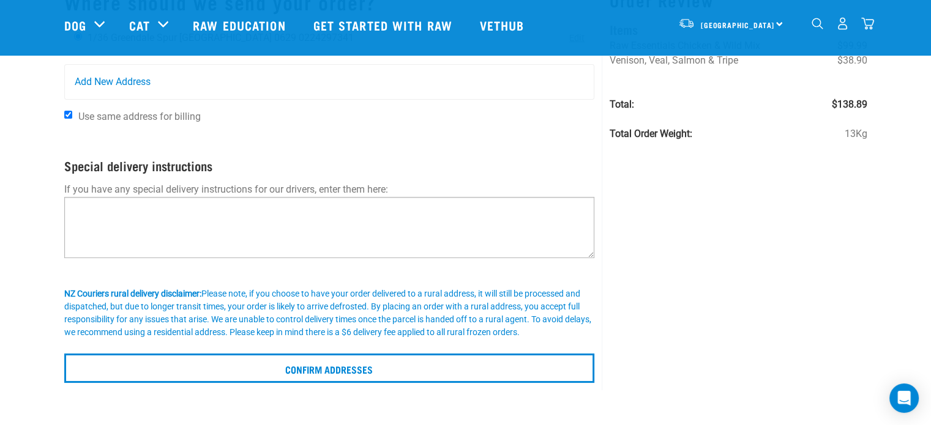
scroll to position [122, 0]
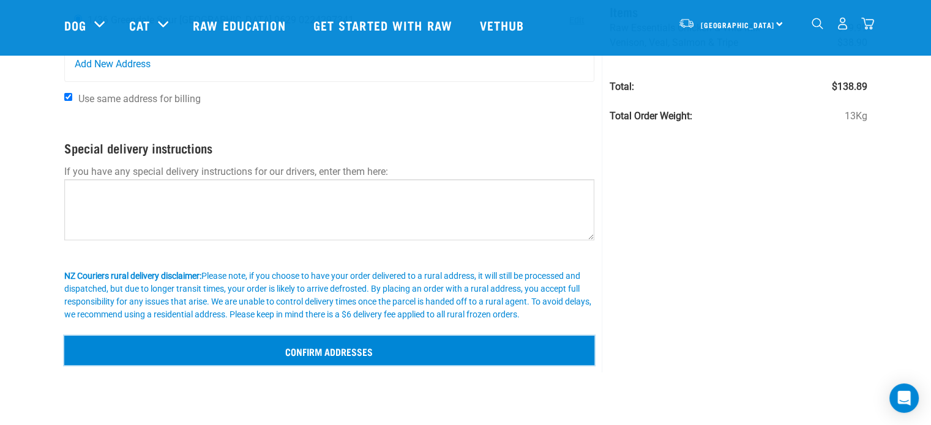
click at [379, 351] on input "Confirm addresses" at bounding box center [329, 350] width 530 height 29
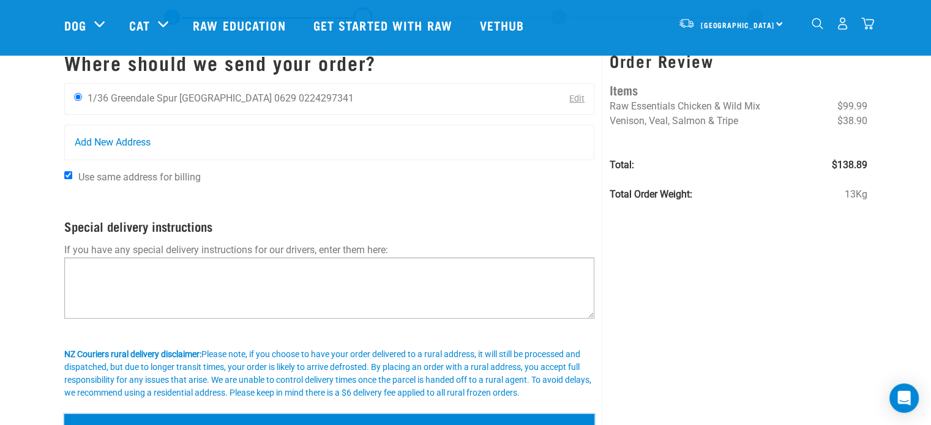
scroll to position [61, 0]
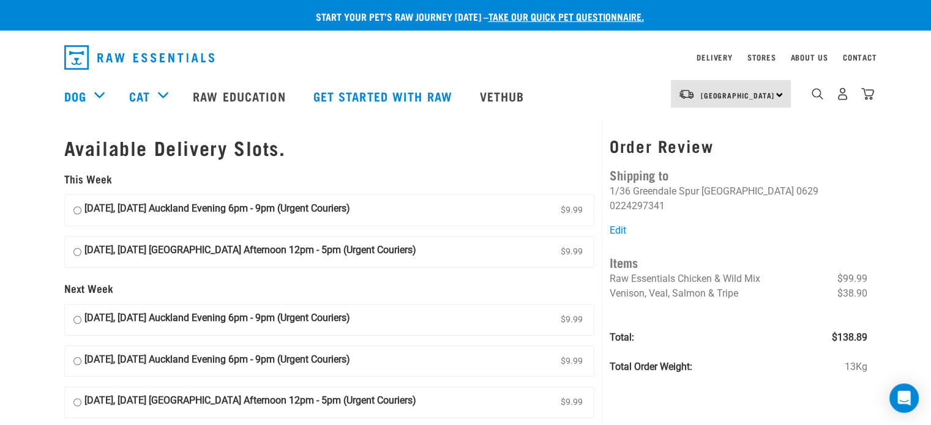
click at [350, 217] on strong "[DATE], [DATE] Auckland Evening 6pm - 9pm (Urgent Couriers)" at bounding box center [217, 210] width 266 height 18
click at [81, 217] on input "[DATE], [DATE] Auckland Evening 6pm - 9pm (Urgent Couriers) $9.99" at bounding box center [77, 210] width 8 height 18
radio input "true"
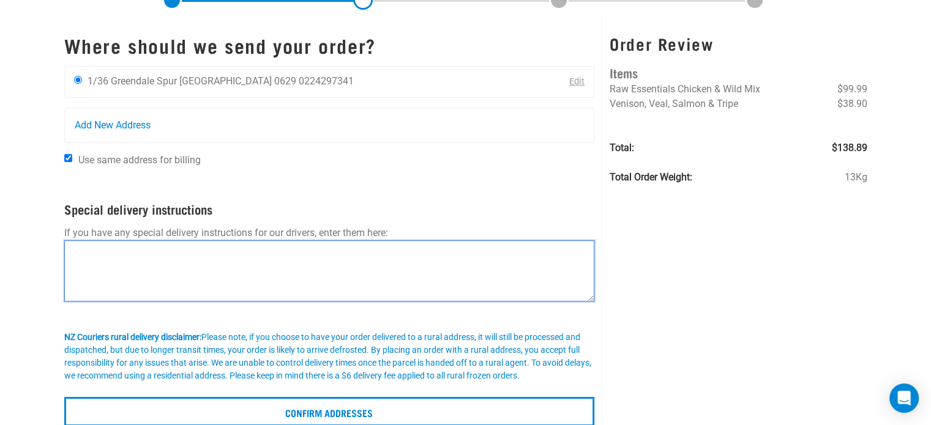
click at [206, 266] on textarea at bounding box center [329, 270] width 530 height 61
type textarea "P"
click at [326, 251] on textarea "There are two dogs on the property. Both friedndly, but cou;d bark" at bounding box center [329, 270] width 530 height 61
click at [387, 254] on textarea "There are two dogs on the property. Both friendly, but could bark" at bounding box center [329, 270] width 530 height 61
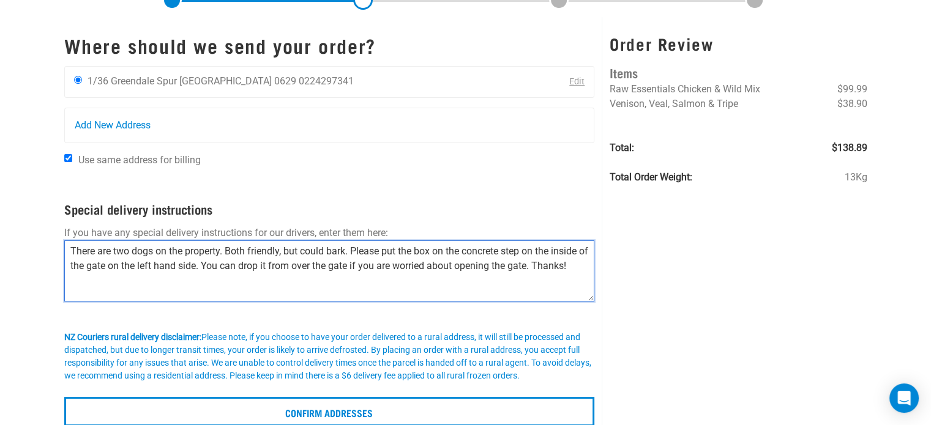
click at [399, 258] on textarea "There are two dogs on the property. Both friendly, but could bark. Please put t…" at bounding box center [329, 270] width 530 height 61
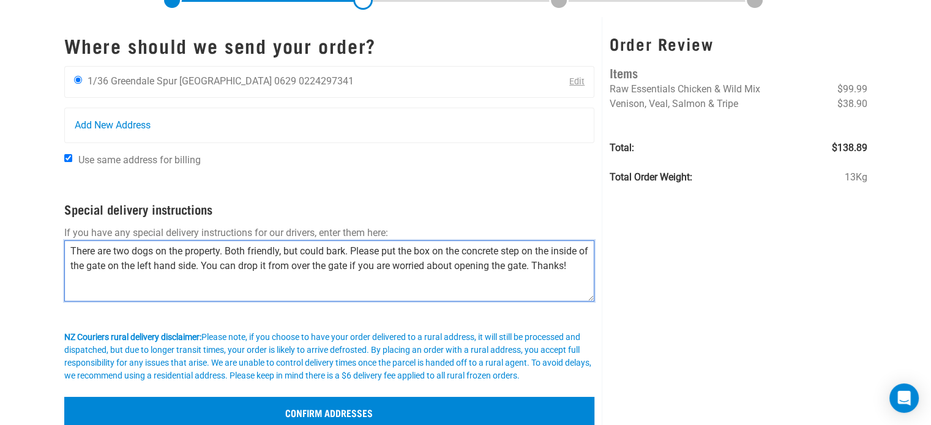
type textarea "There are two dogs on the property. Both friendly, but could bark. Please put t…"
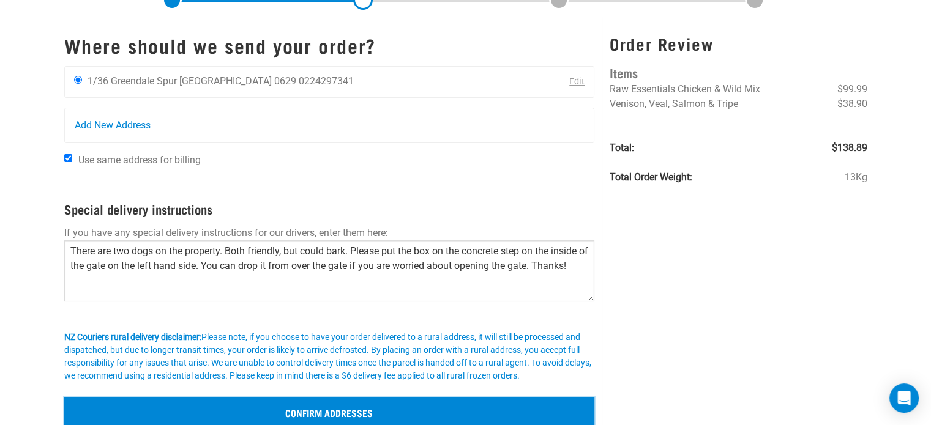
click at [353, 411] on input "Confirm addresses" at bounding box center [329, 411] width 530 height 29
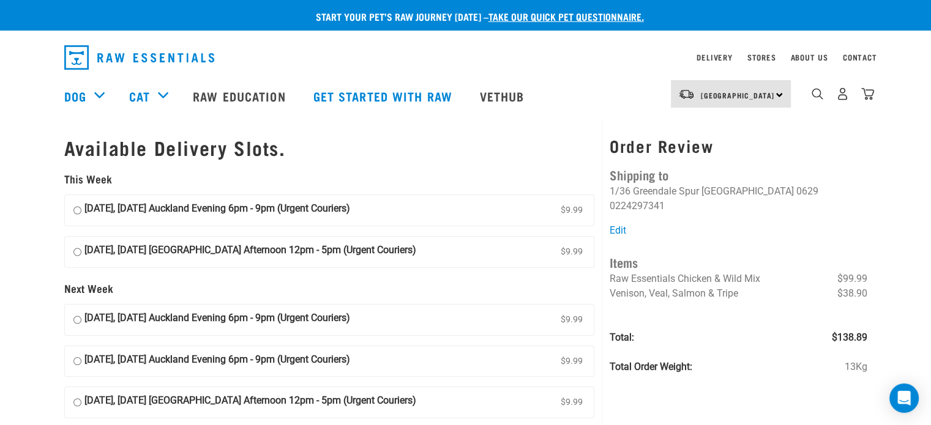
click at [198, 212] on strong "[DATE], [DATE] Auckland Evening 6pm - 9pm (Urgent Couriers)" at bounding box center [217, 210] width 266 height 18
click at [81, 212] on input "[DATE], [DATE] Auckland Evening 6pm - 9pm (Urgent Couriers) $9.99" at bounding box center [77, 210] width 8 height 18
radio input "true"
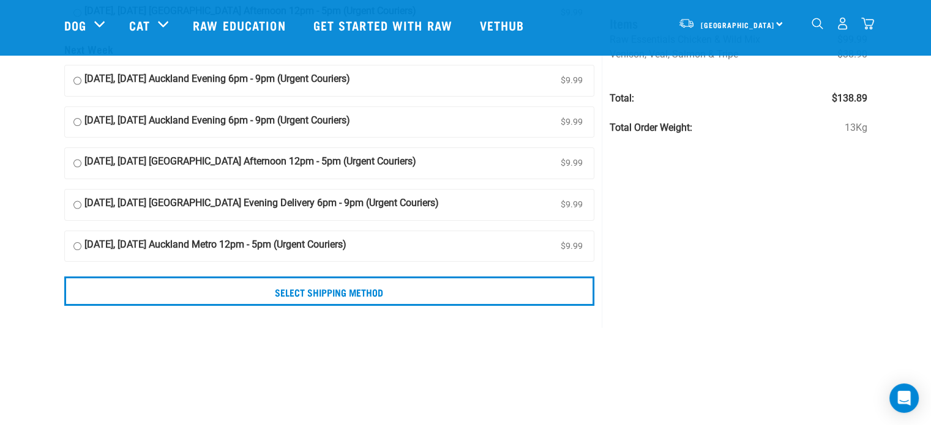
scroll to position [184, 0]
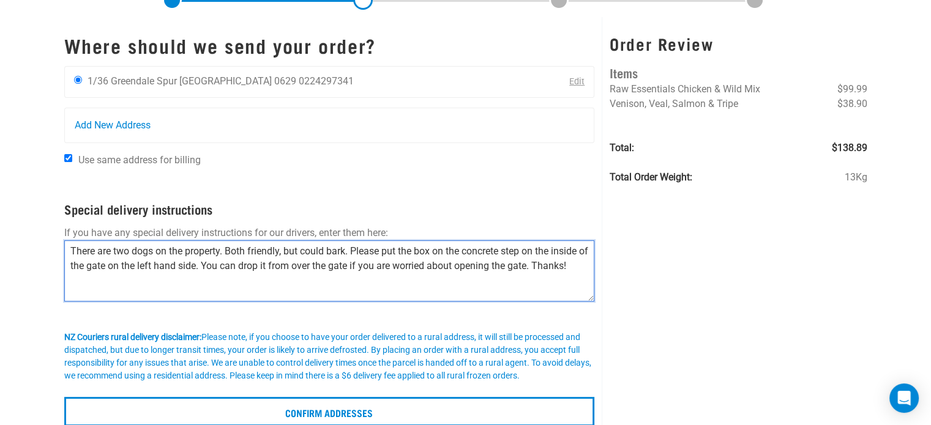
click at [316, 267] on textarea "There are two dogs on the property. Both friendly, but could bark. Please put t…" at bounding box center [329, 270] width 530 height 61
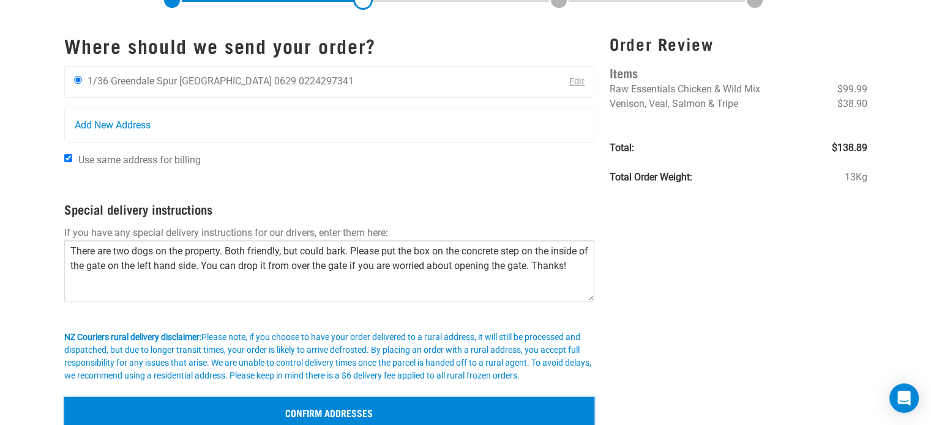
click at [377, 406] on input "Confirm addresses" at bounding box center [329, 411] width 530 height 29
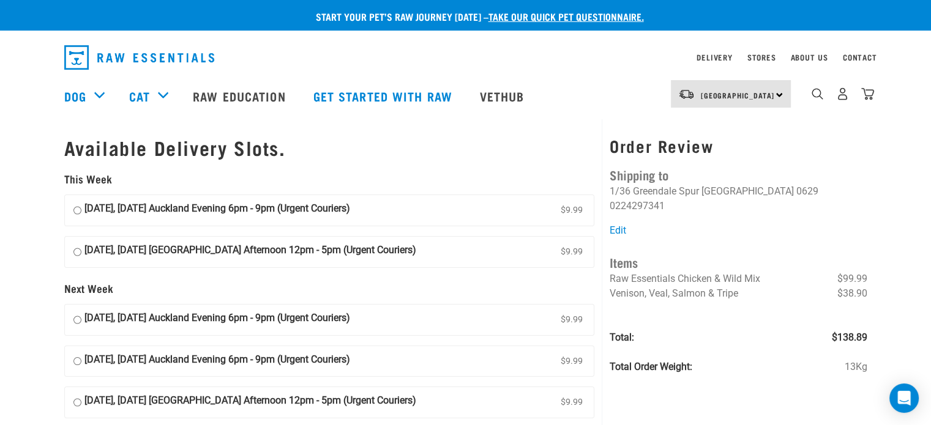
click at [414, 210] on label "[DATE], [DATE] Auckland Evening 6pm - 9pm (Urgent Couriers) $9.99" at bounding box center [329, 210] width 529 height 31
click at [81, 210] on input "[DATE], [DATE] Auckland Evening 6pm - 9pm (Urgent Couriers) $9.99" at bounding box center [77, 210] width 8 height 18
radio input "true"
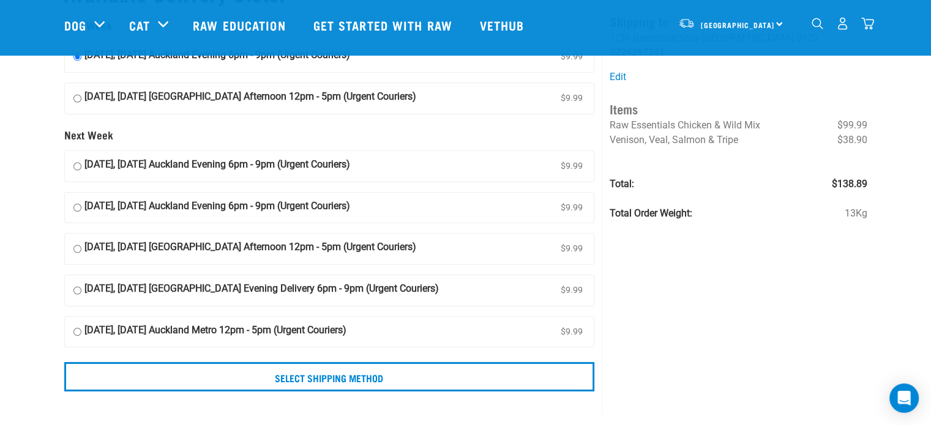
scroll to position [122, 0]
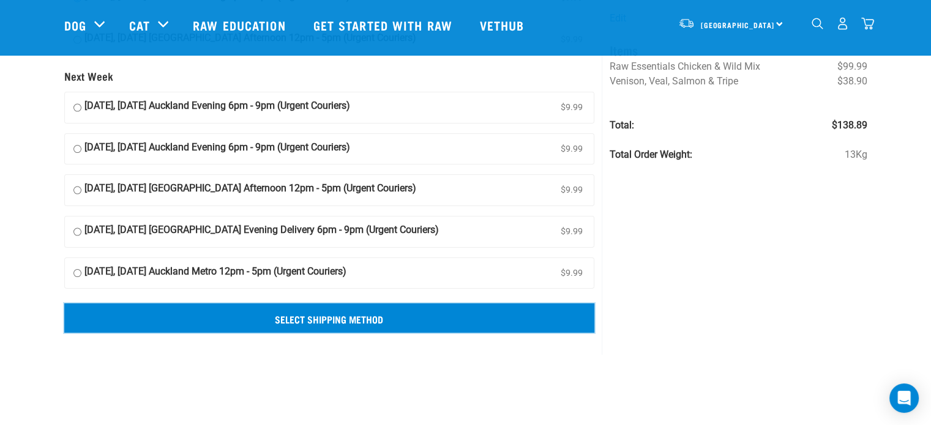
click at [295, 307] on input "Select Shipping Method" at bounding box center [329, 317] width 530 height 29
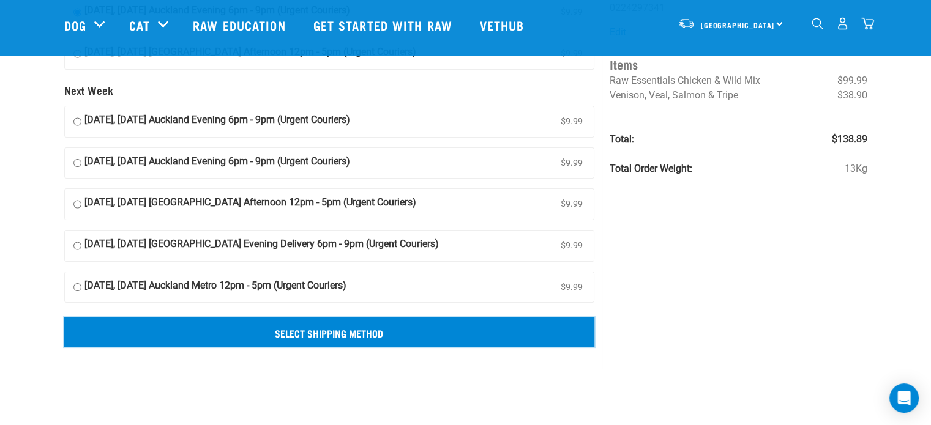
scroll to position [184, 0]
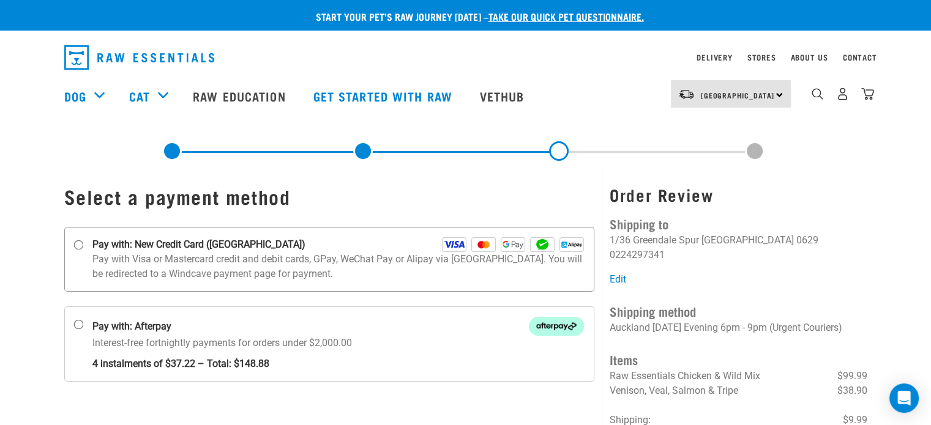
click at [162, 269] on p "Pay with Visa or Mastercard credit and debit cards, GPay, WeChat Pay or Alipay …" at bounding box center [338, 266] width 492 height 29
click at [83, 250] on input "Pay with: New Credit Card ([GEOGRAPHIC_DATA])" at bounding box center [78, 245] width 10 height 10
radio input "true"
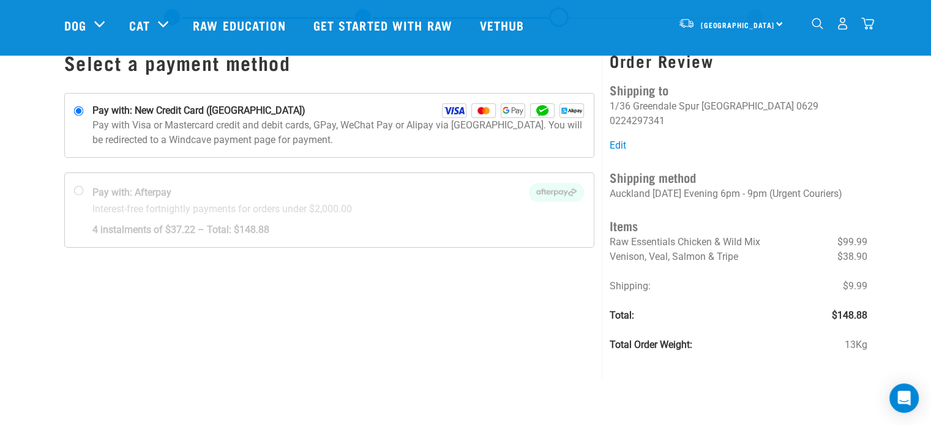
scroll to position [61, 0]
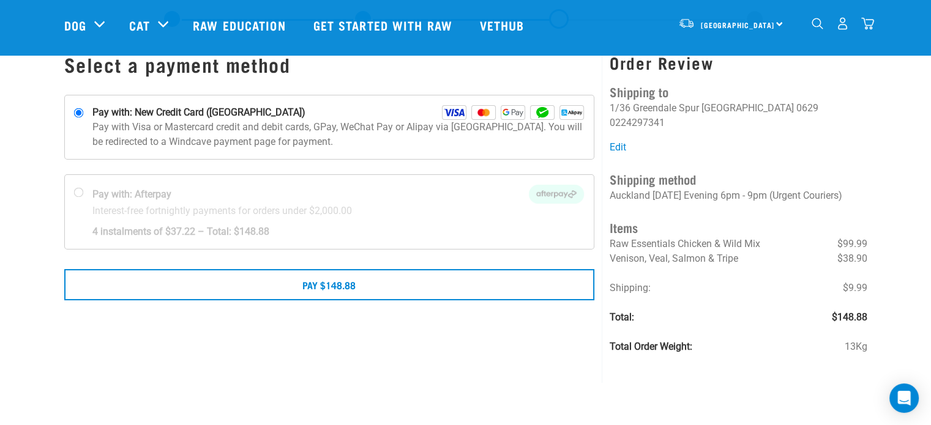
scroll to position [61, 0]
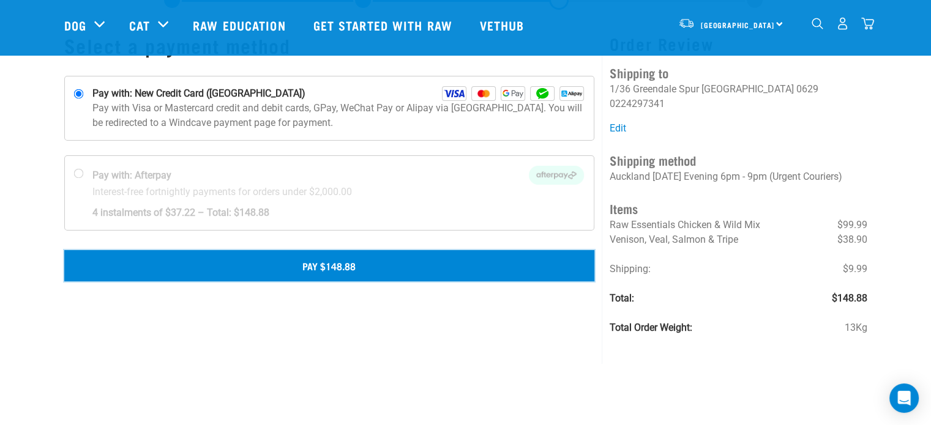
click at [401, 267] on button "Pay $148.88" at bounding box center [329, 265] width 530 height 31
